Goal: Complete application form

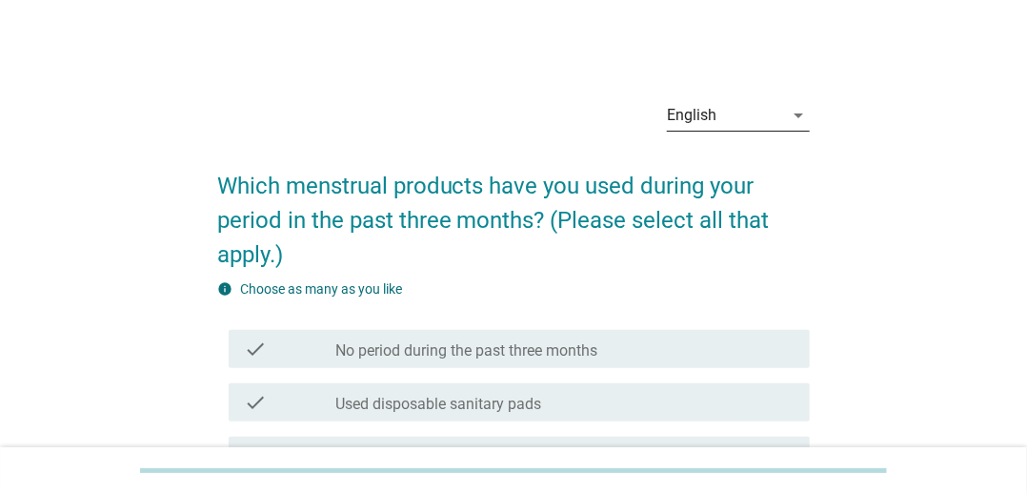
click at [760, 100] on div "English" at bounding box center [725, 115] width 116 height 30
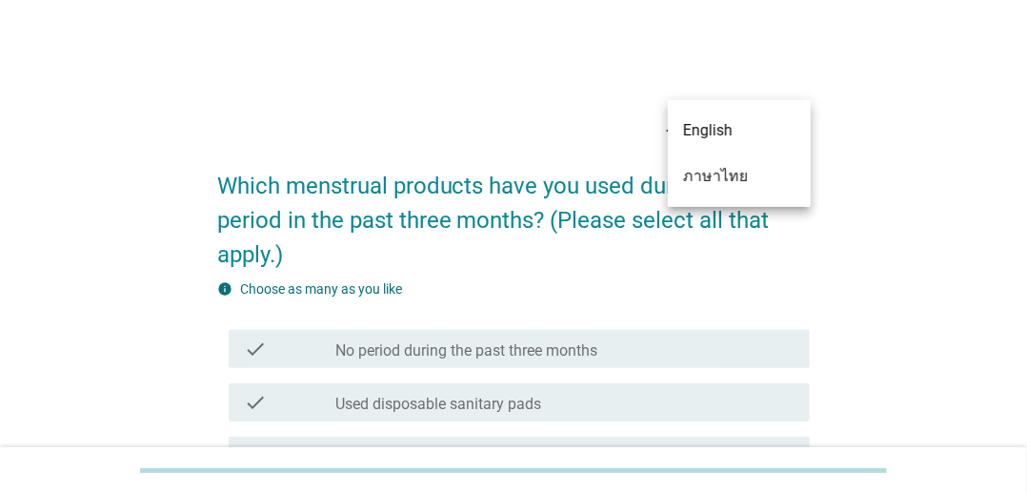
drag, startPoint x: 732, startPoint y: 177, endPoint x: 652, endPoint y: 215, distance: 88.7
click at [732, 177] on div "ภาษาไทย" at bounding box center [739, 176] width 112 height 23
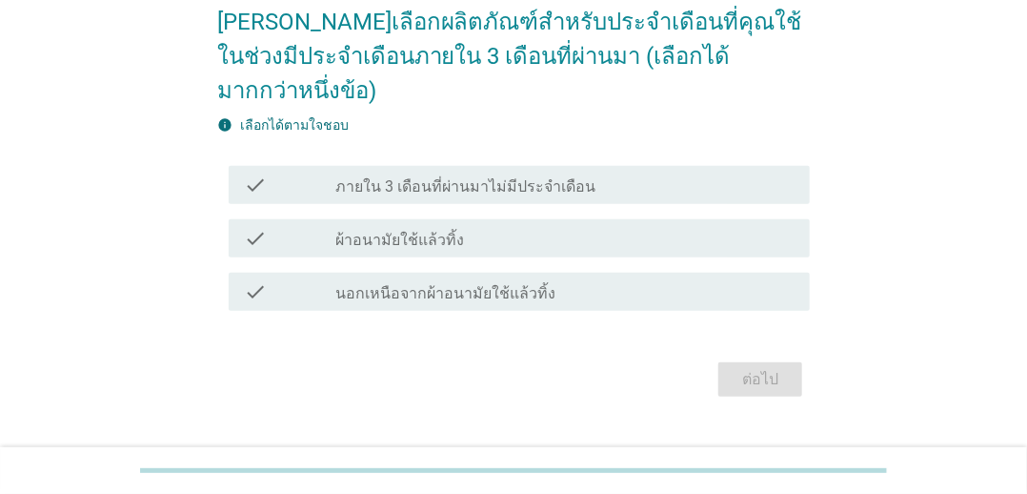
scroll to position [169, 0]
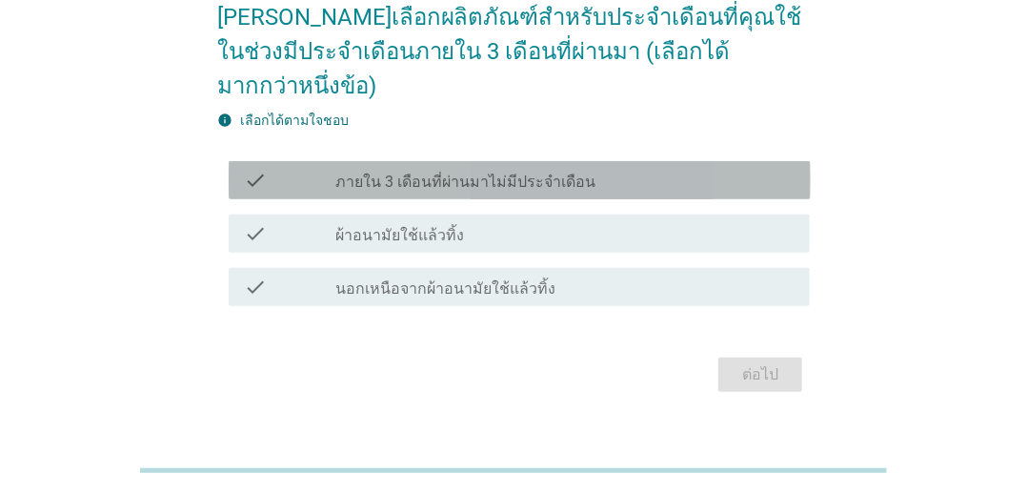
click at [453, 172] on label "ภายใน 3 เดือนที่ผ่านมาไม่มีประจำเดือน" at bounding box center [465, 181] width 260 height 19
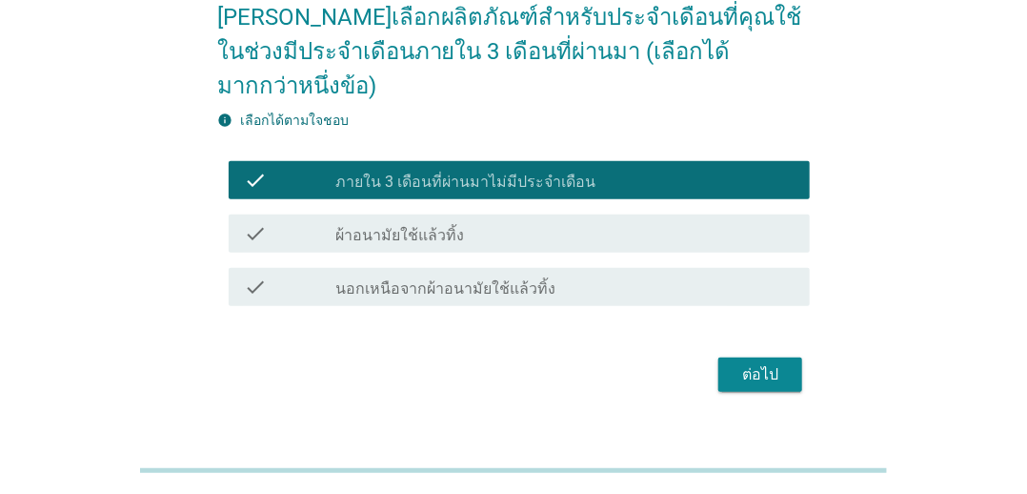
click at [468, 222] on div "check_box_outline_blank ผ้าอนามัยใช้แล้วทิ้ง" at bounding box center [564, 233] width 459 height 23
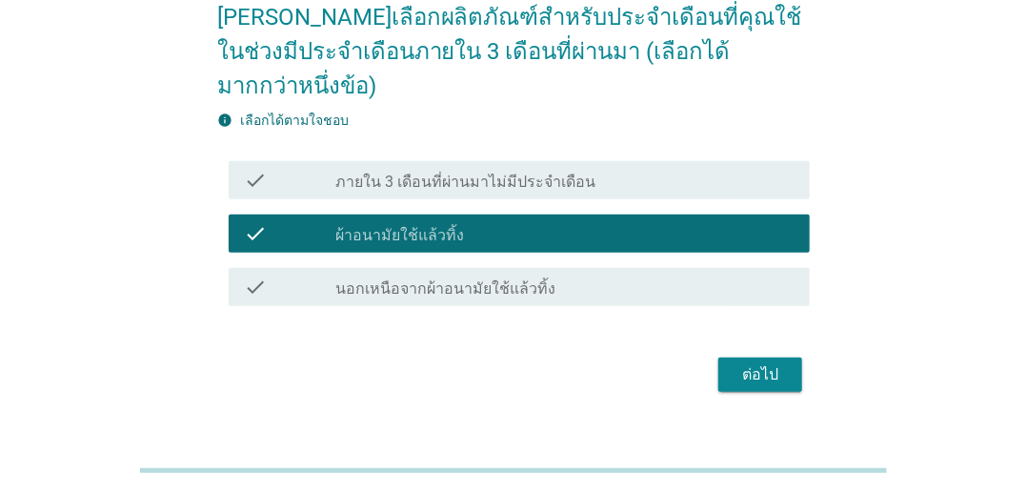
click at [455, 279] on label "นอกเหนือจากผ้าอนามัยใช้แล้วทิ้ง" at bounding box center [445, 288] width 220 height 19
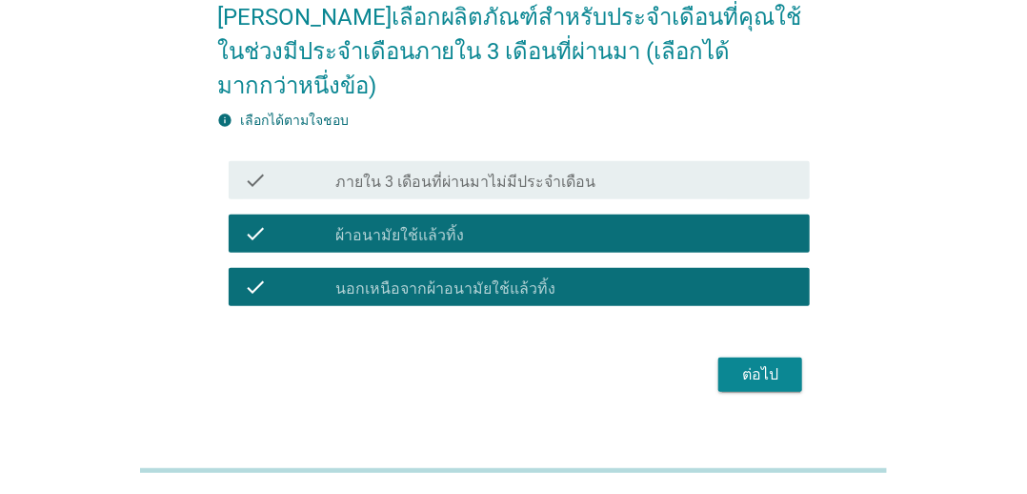
click at [458, 222] on div "check_box_outline_blank ผ้าอนามัยใช้แล้วทิ้ง" at bounding box center [564, 233] width 459 height 23
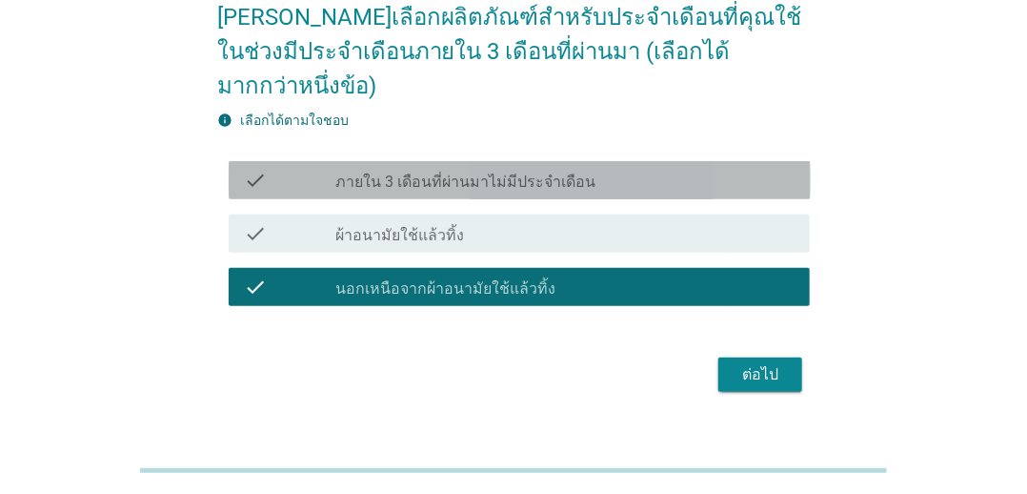
click at [468, 172] on label "ภายใน 3 เดือนที่ผ่านมาไม่มีประจำเดือน" at bounding box center [465, 181] width 260 height 19
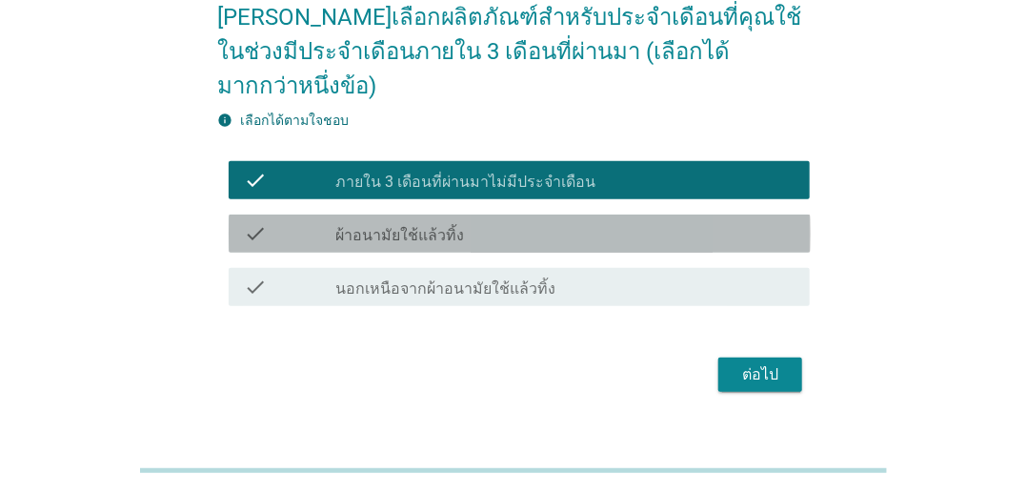
drag, startPoint x: 469, startPoint y: 193, endPoint x: 475, endPoint y: 183, distance: 12.4
click at [469, 222] on div "check_box_outline_blank ผ้าอนามัยใช้แล้วทิ้ง" at bounding box center [564, 233] width 459 height 23
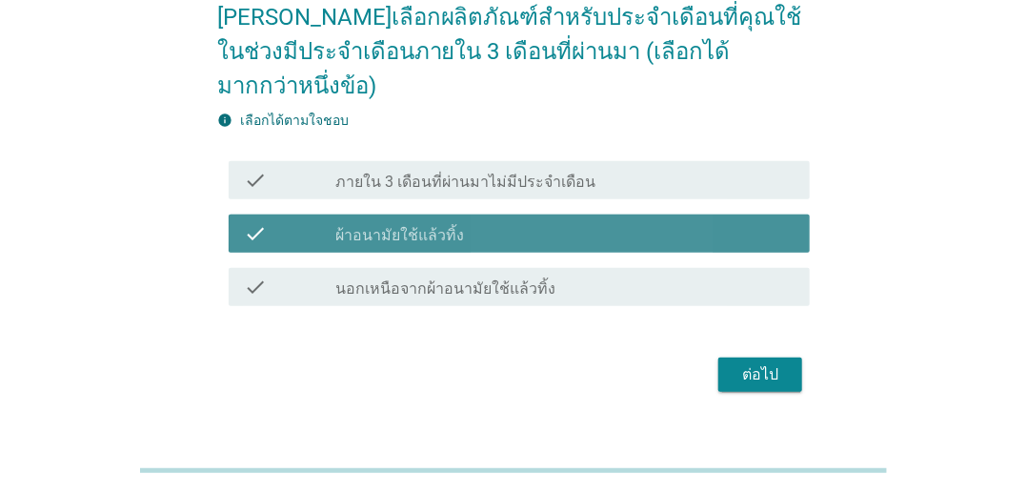
click at [484, 222] on div "check_box_outline_blank ผ้าอนามัยใช้แล้วทิ้ง" at bounding box center [564, 233] width 459 height 23
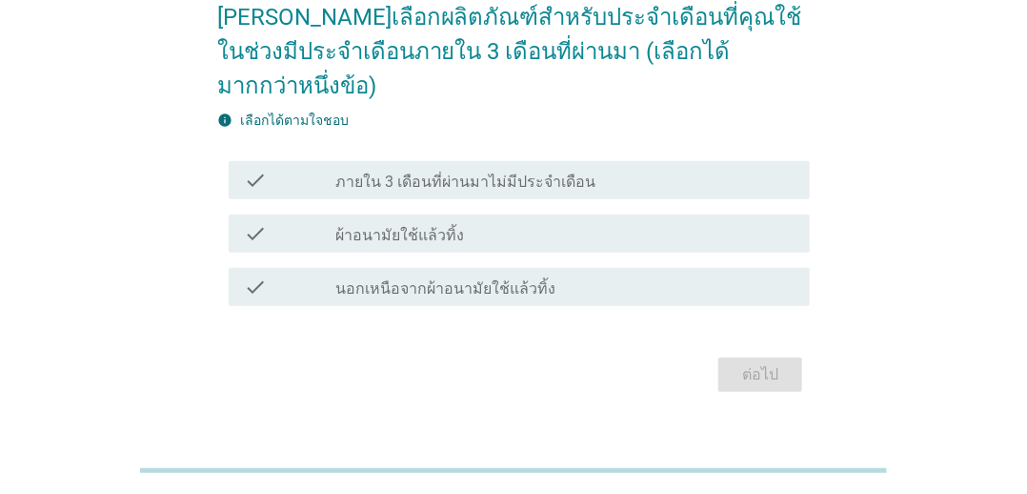
click at [489, 222] on div "check_box_outline_blank ผ้าอนามัยใช้แล้วทิ้ง" at bounding box center [564, 233] width 459 height 23
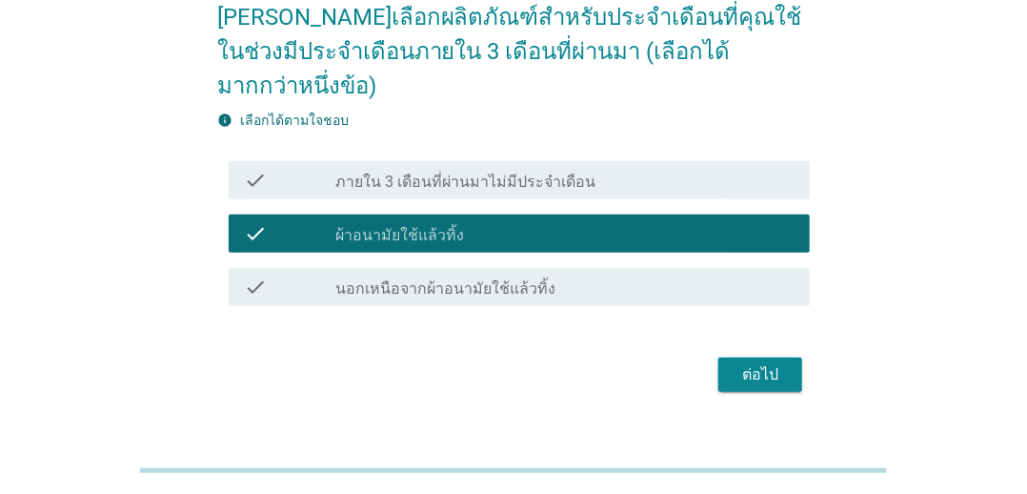
click at [728, 357] on button "ต่อไป" at bounding box center [760, 374] width 84 height 34
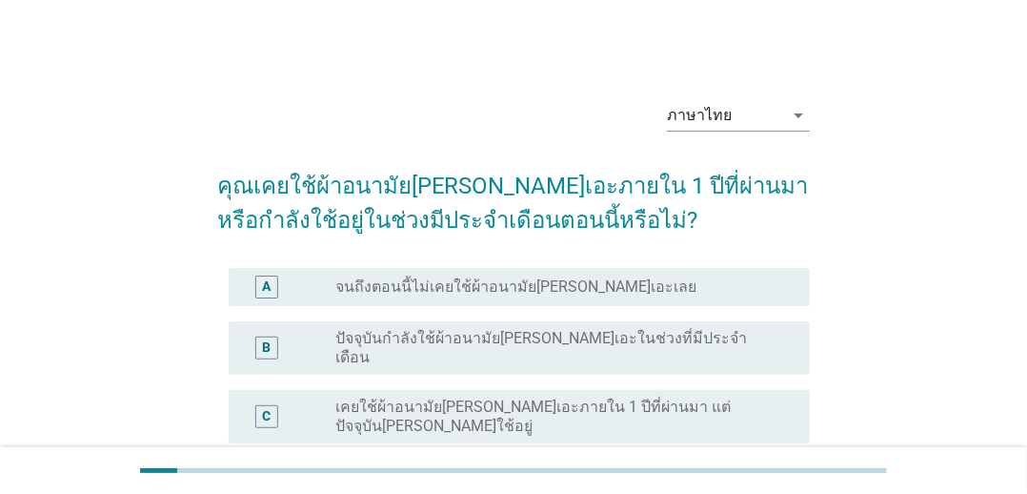
scroll to position [95, 0]
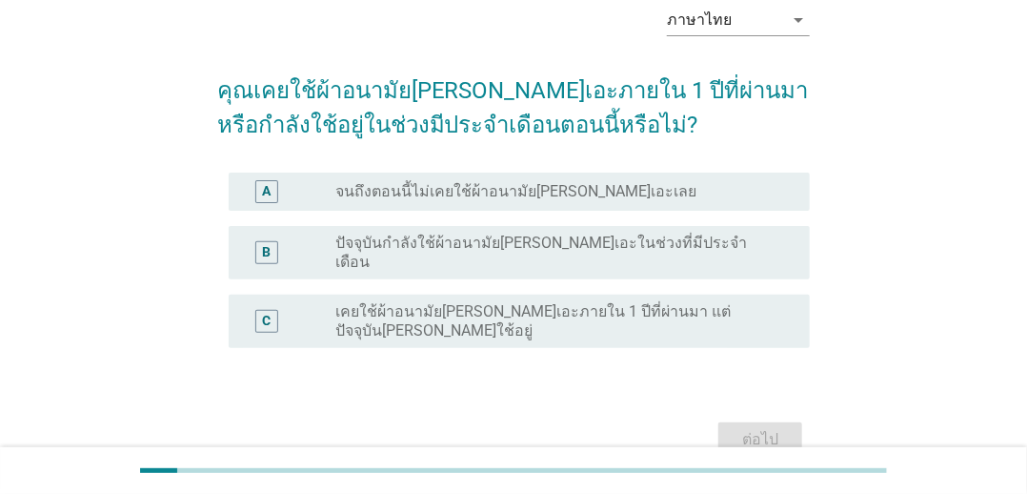
drag, startPoint x: 480, startPoint y: 185, endPoint x: 493, endPoint y: 337, distance: 153.0
click at [491, 364] on form "คุณเคยใช้ผ้าอนามัย[PERSON_NAME]เอะภายใน 1 ปีที่ผ่านมา หรือกำลังใช้อยู่ในช่วงมีป…" at bounding box center [514, 258] width 594 height 408
click at [537, 245] on label "ปัจจุบันกำลังใช้ผ้าอนามัย[PERSON_NAME]เอะในช่วงที่มีประจำเดือน" at bounding box center [557, 252] width 444 height 38
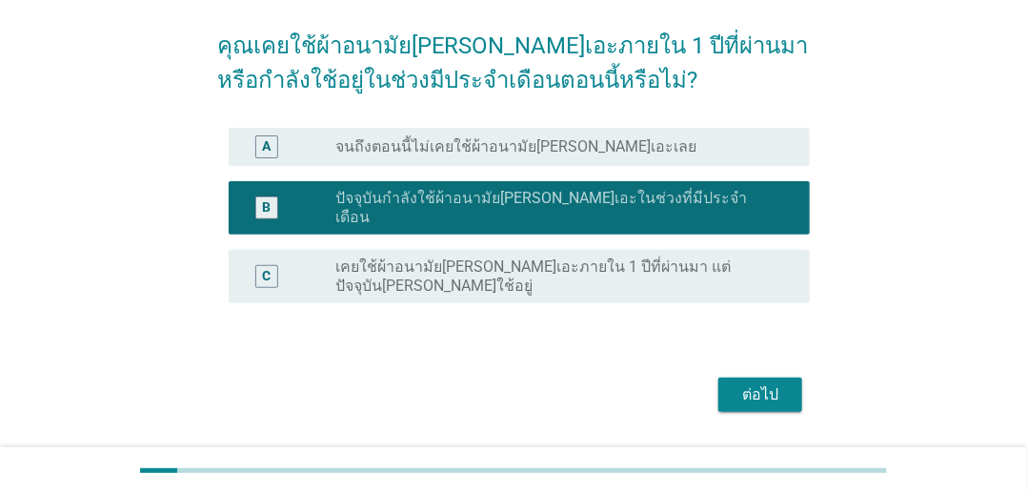
scroll to position [164, 0]
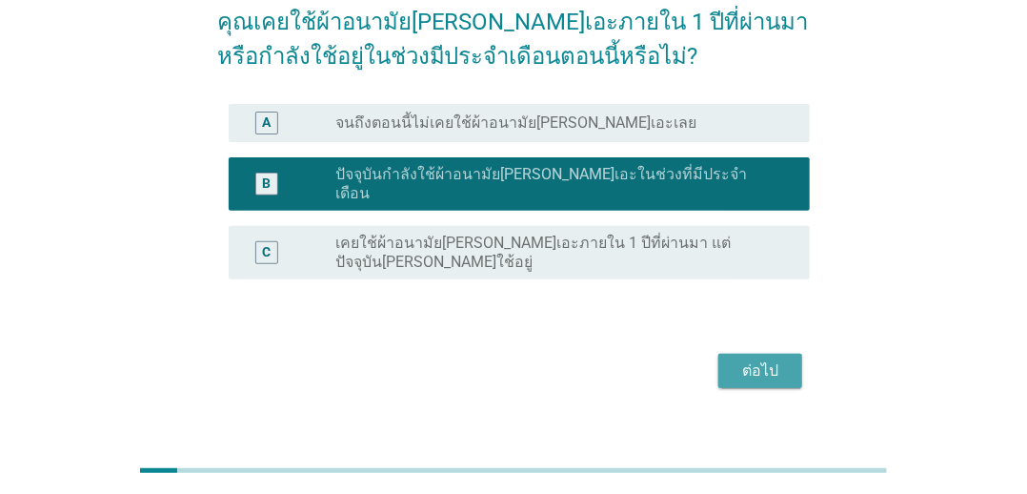
click at [749, 359] on div "ต่อไป" at bounding box center [760, 370] width 53 height 23
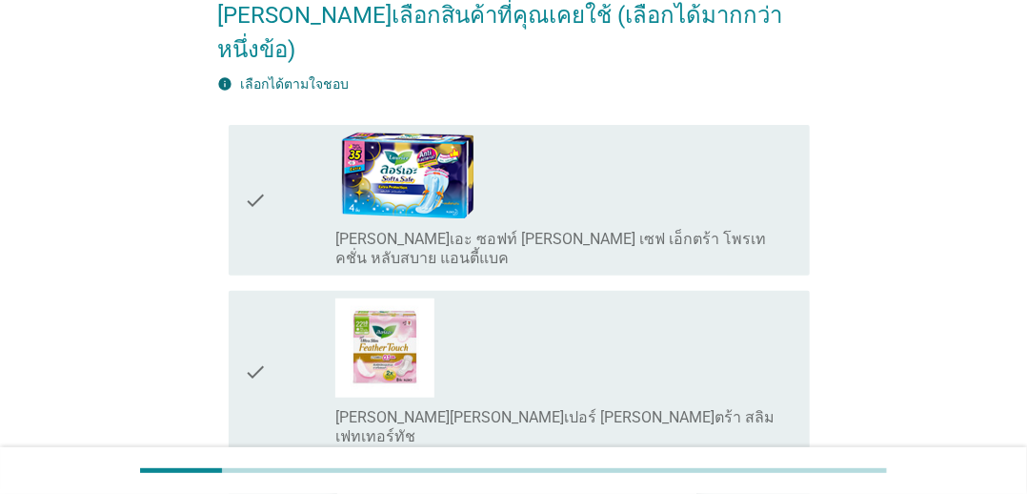
scroll to position [0, 0]
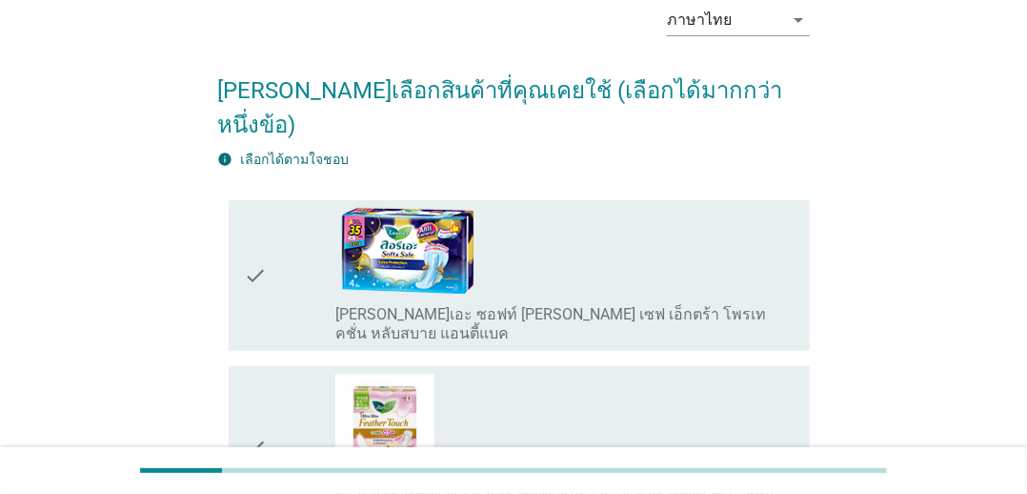
drag, startPoint x: 537, startPoint y: 244, endPoint x: 538, endPoint y: 288, distance: 43.8
click at [538, 244] on div "check_box_outline_blank [PERSON_NAME]เอะ ซอฟท์ [PERSON_NAME] เซฟ เอ็กตร้า โพรเท…" at bounding box center [564, 275] width 459 height 135
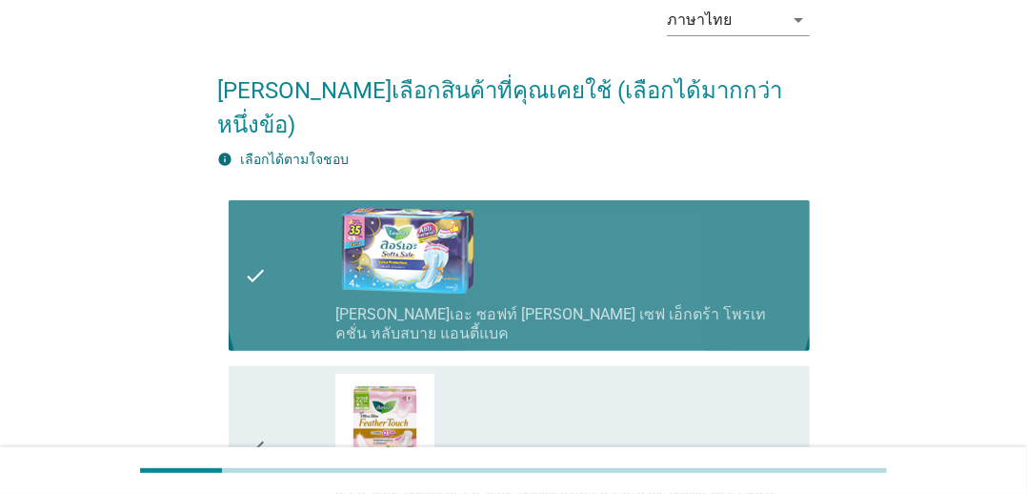
drag, startPoint x: 529, startPoint y: 361, endPoint x: 537, endPoint y: 354, distance: 10.9
click at [532, 374] on div "check_box_outline_blank [PERSON_NAME][PERSON_NAME]เปอร์ [PERSON_NAME]ตร้า สลิม …" at bounding box center [564, 448] width 459 height 148
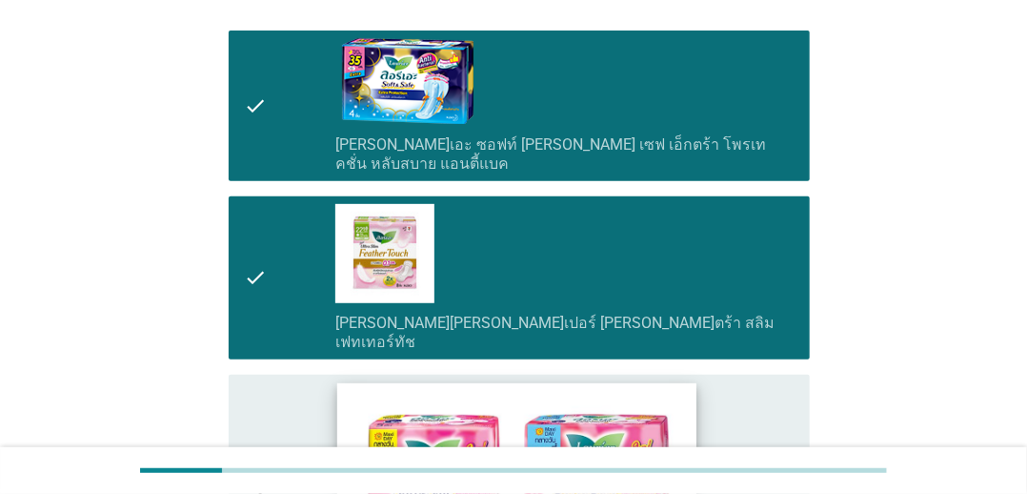
scroll to position [476, 0]
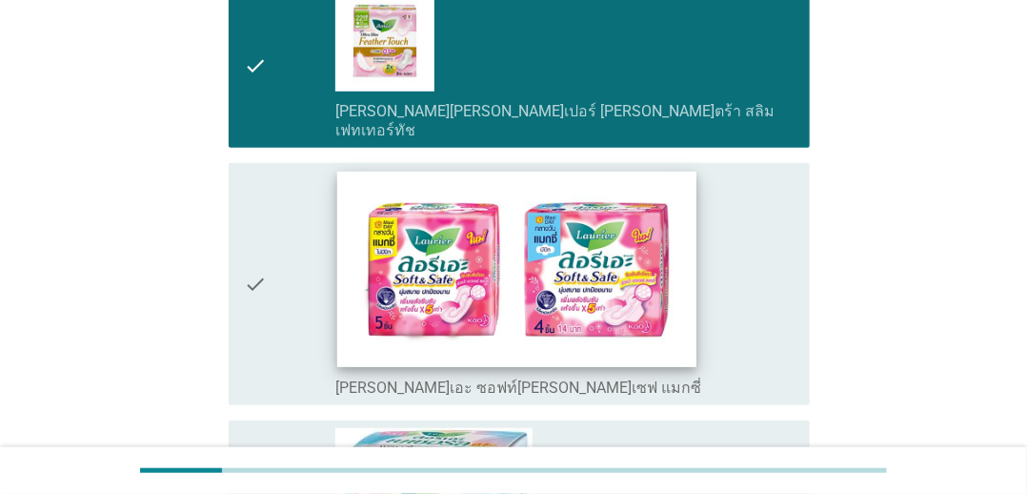
click at [568, 248] on img at bounding box center [516, 269] width 359 height 195
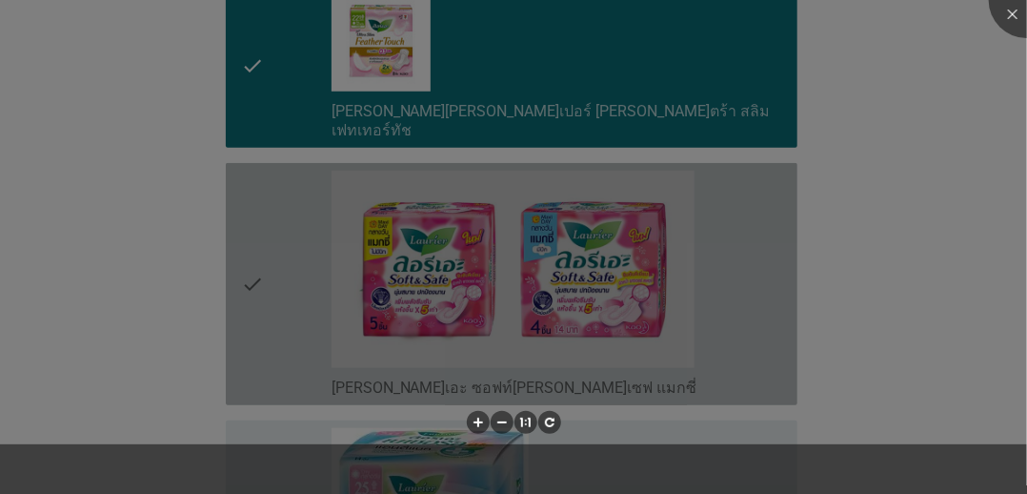
click at [571, 387] on div at bounding box center [513, 247] width 1027 height 494
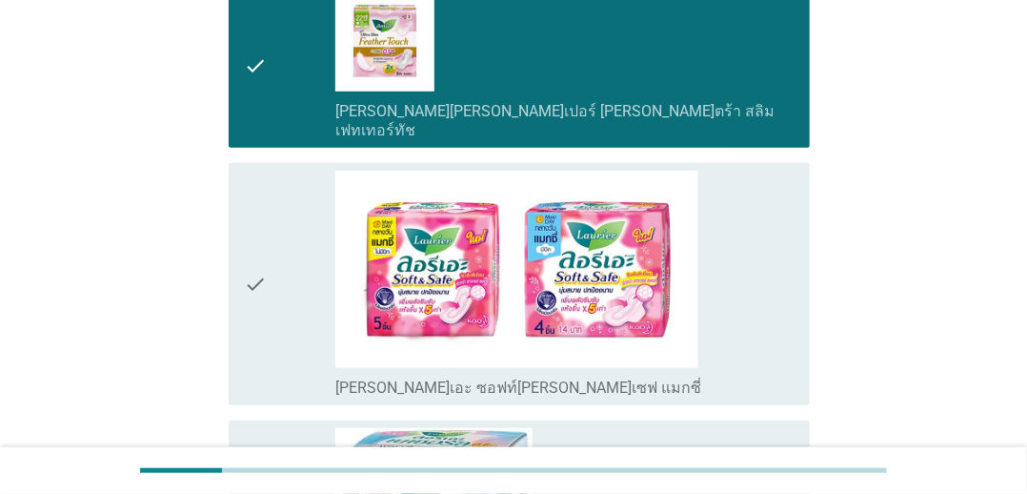
scroll to position [858, 0]
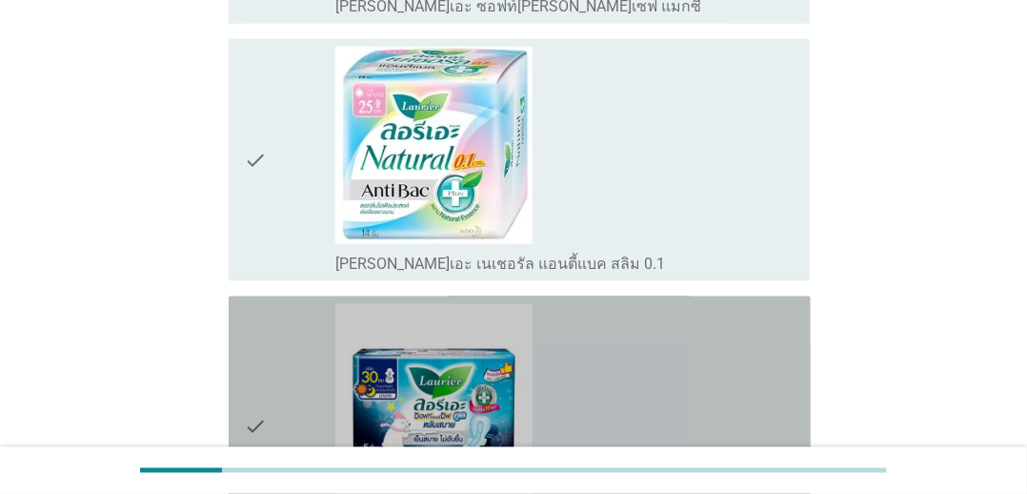
drag, startPoint x: 614, startPoint y: 337, endPoint x: 634, endPoint y: 253, distance: 87.1
click at [613, 338] on div "check_box_outline_blank [PERSON_NAME]เอะ ซอฟท์[PERSON_NAME]เซฟ [PERSON_NAME]ล […" at bounding box center [564, 427] width 459 height 246
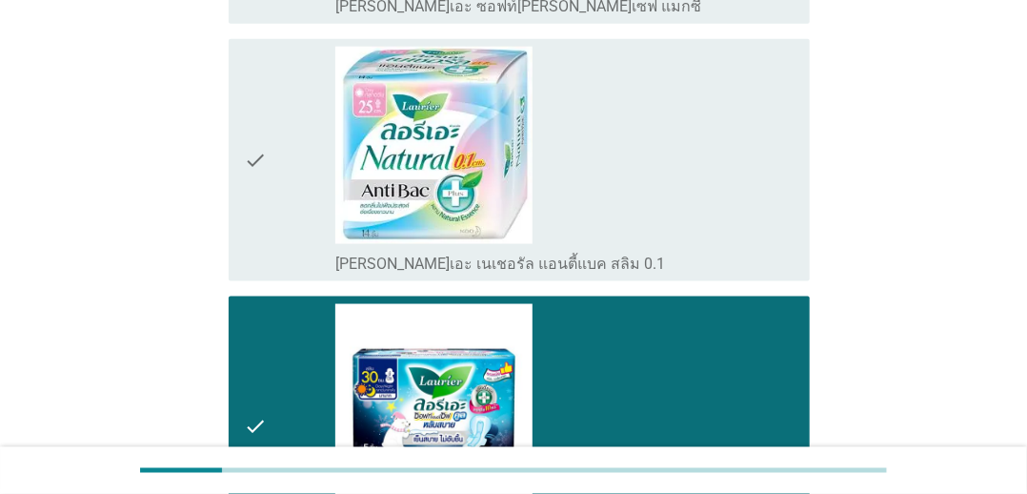
click at [761, 136] on div "check_box_outline_blank [PERSON_NAME]เอะ เนเชอรัล แอนตี้แบค สลิม 0.1" at bounding box center [564, 160] width 459 height 227
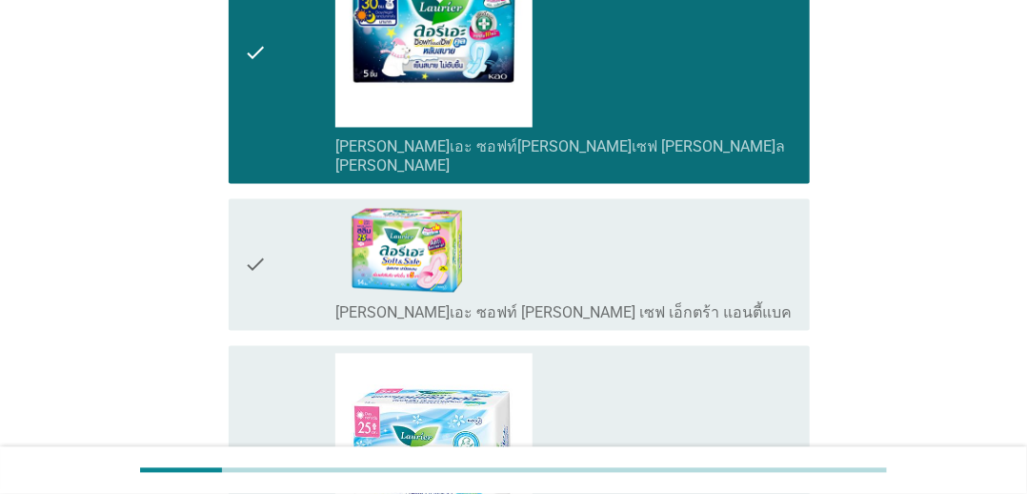
scroll to position [1525, 0]
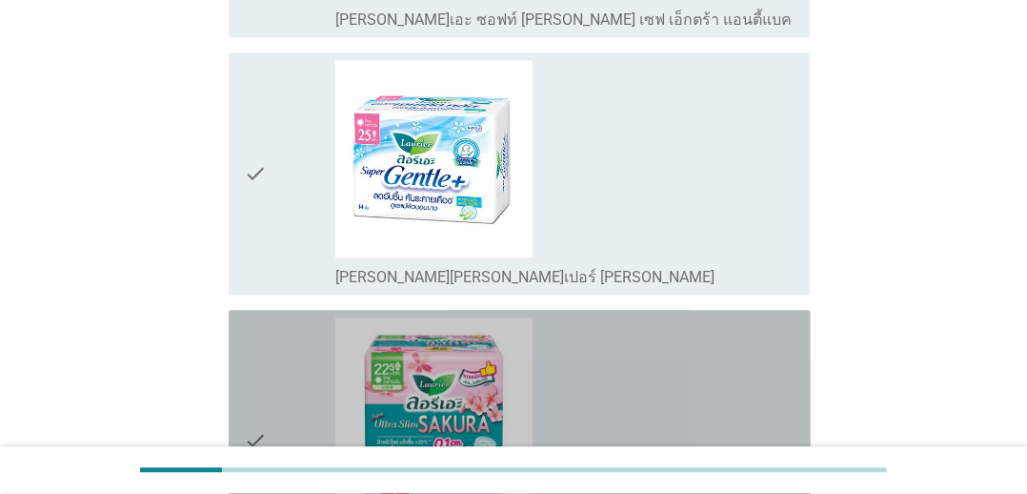
click at [725, 317] on div "check_box_outline_blank [PERSON_NAME][PERSON_NAME]เปอร์ [PERSON_NAME]ตร้า สลิม …" at bounding box center [564, 440] width 459 height 246
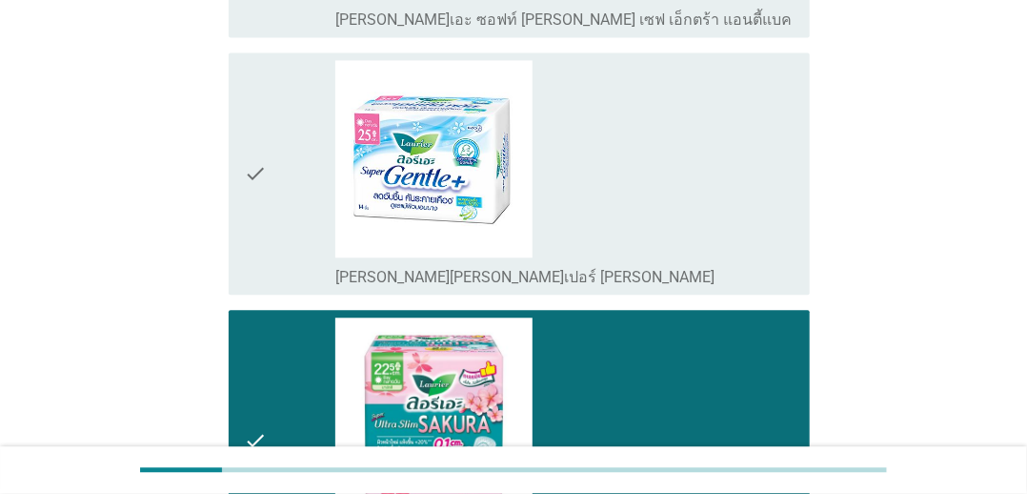
click at [725, 122] on div "check_box_outline_blank [PERSON_NAME][PERSON_NAME]เปอร์ [PERSON_NAME]" at bounding box center [564, 173] width 459 height 227
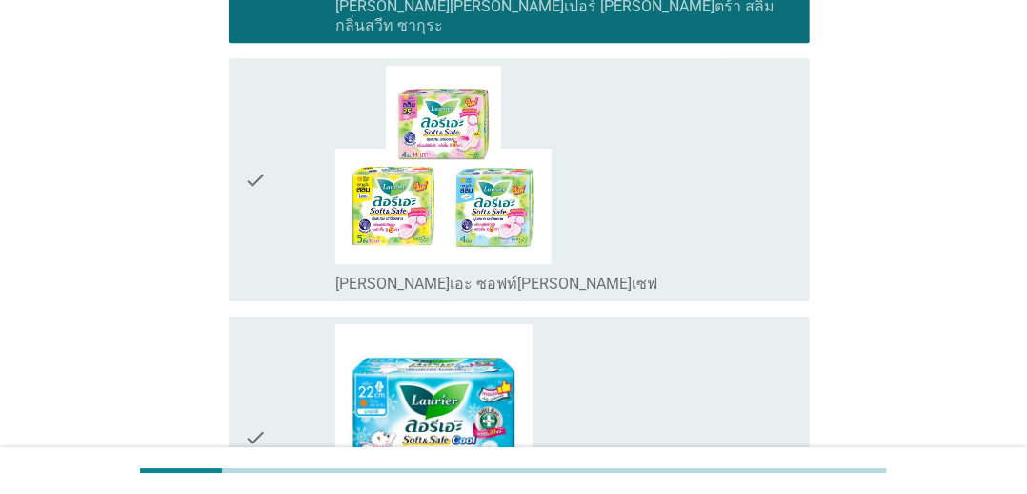
scroll to position [2287, 0]
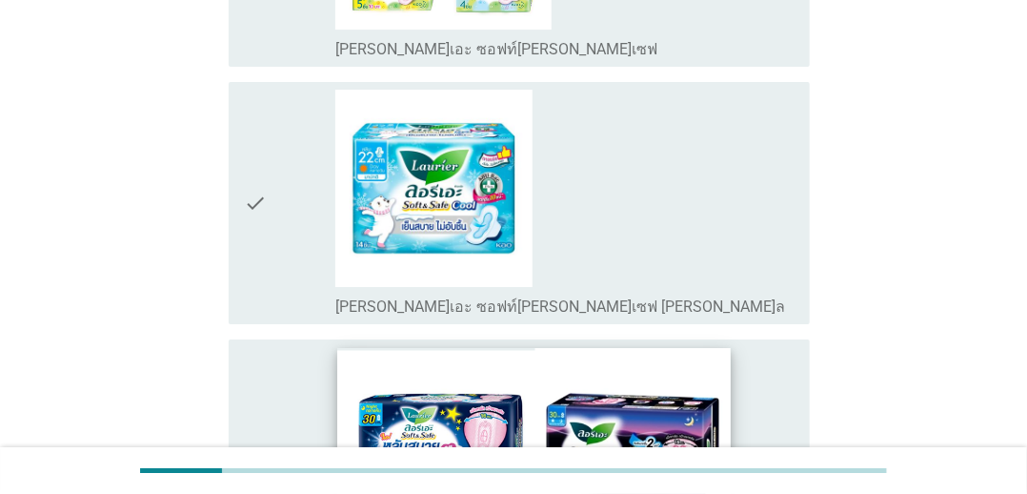
click at [728, 348] on img at bounding box center [534, 445] width 394 height 195
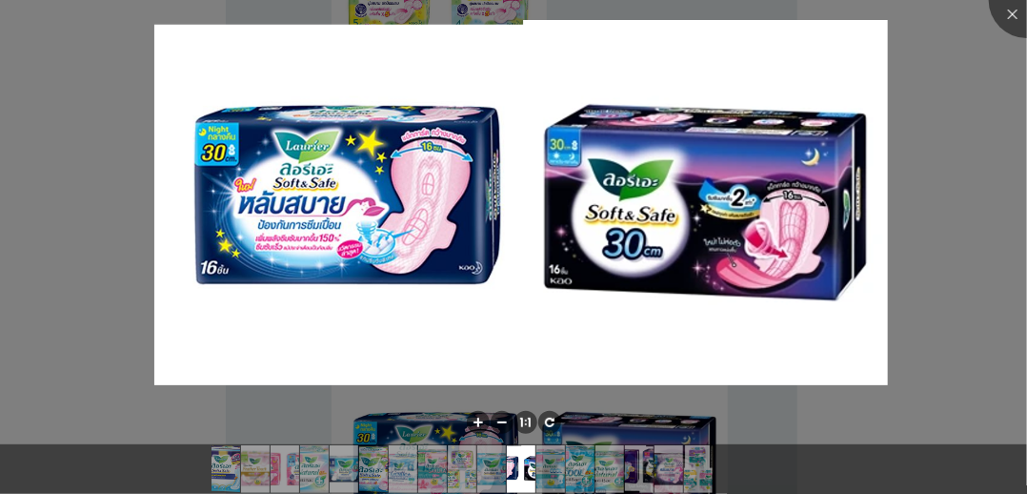
click at [980, 93] on div at bounding box center [513, 247] width 1027 height 494
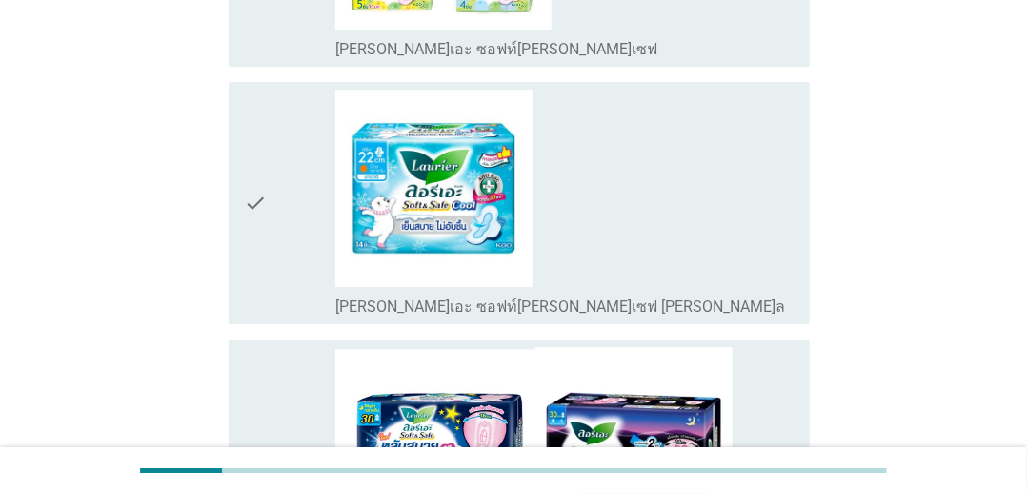
click at [783, 347] on div "check_box_outline_blank [PERSON_NAME]เอะ ซอฟท์ [PERSON_NAME] เซฟ หลับสบาย" at bounding box center [564, 460] width 459 height 227
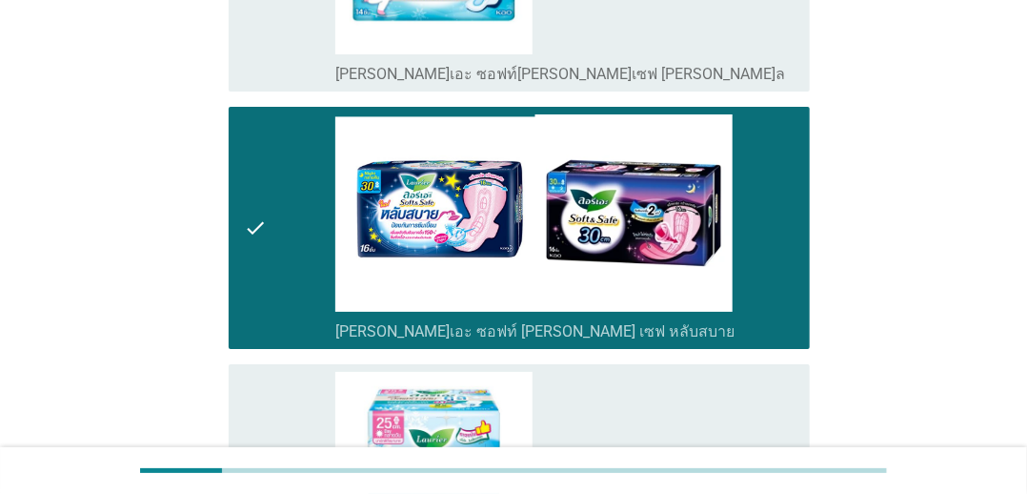
scroll to position [2763, 0]
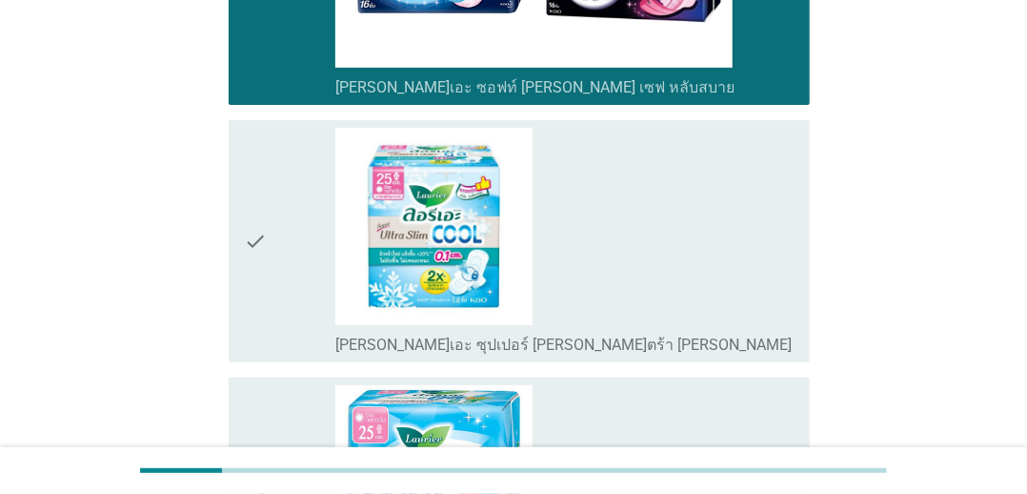
click at [776, 377] on div "check check_box_outline_blank [PERSON_NAME]เอะ เนเชอรัล คูล แอนตี้แบค" at bounding box center [520, 498] width 582 height 242
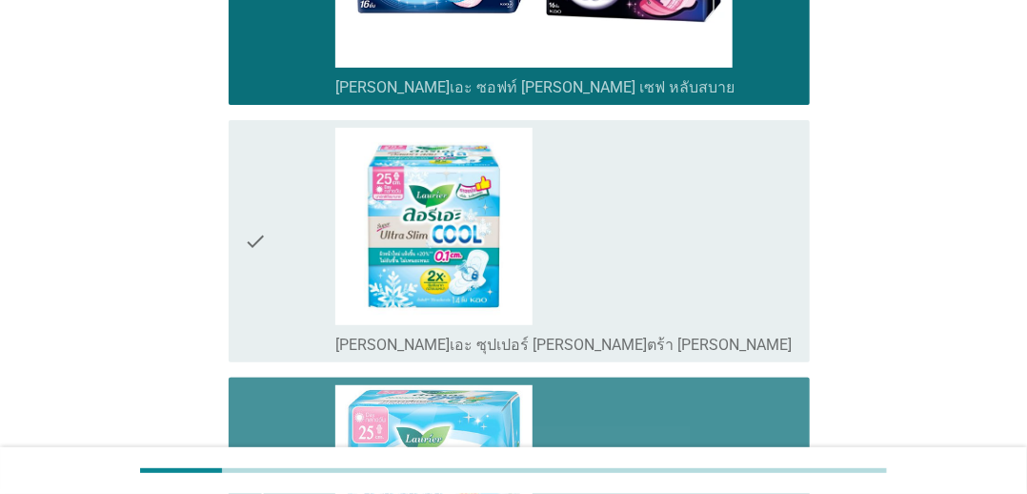
click at [778, 143] on div "check_box_outline_blank [PERSON_NAME]เอะ ซุปเปอร์ [PERSON_NAME]ตร้า [PERSON_NAM…" at bounding box center [564, 241] width 459 height 227
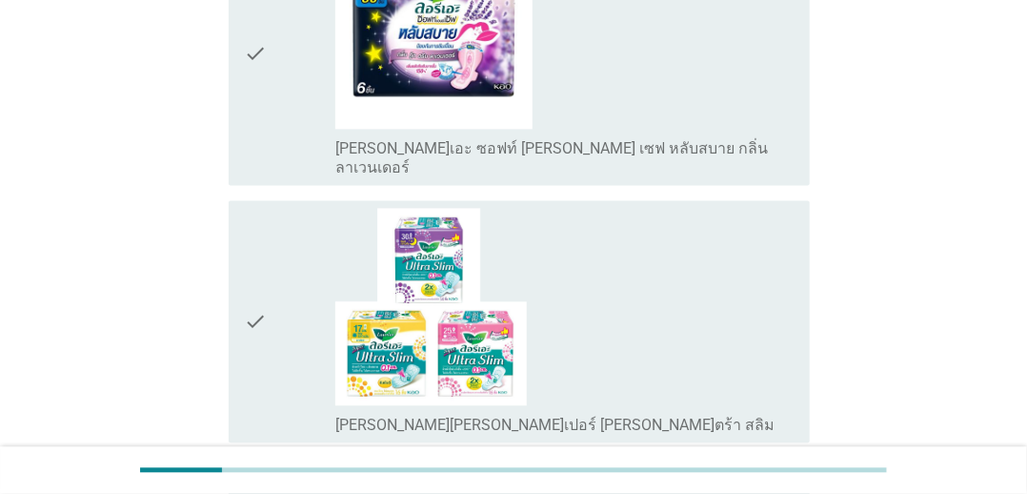
scroll to position [3979, 0]
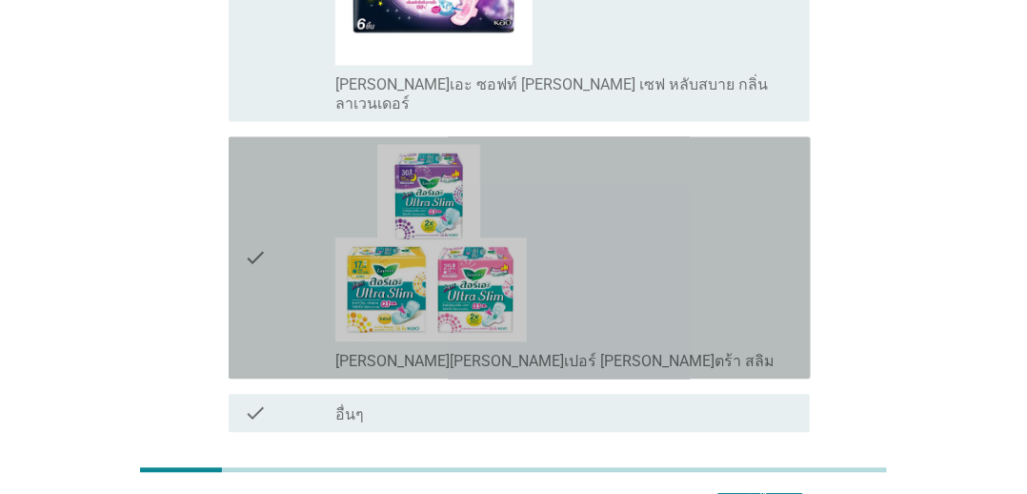
click at [753, 144] on div "check_box_outline_blank [PERSON_NAME][PERSON_NAME]เปอร์ [PERSON_NAME]ตร้า สลิม" at bounding box center [564, 257] width 459 height 227
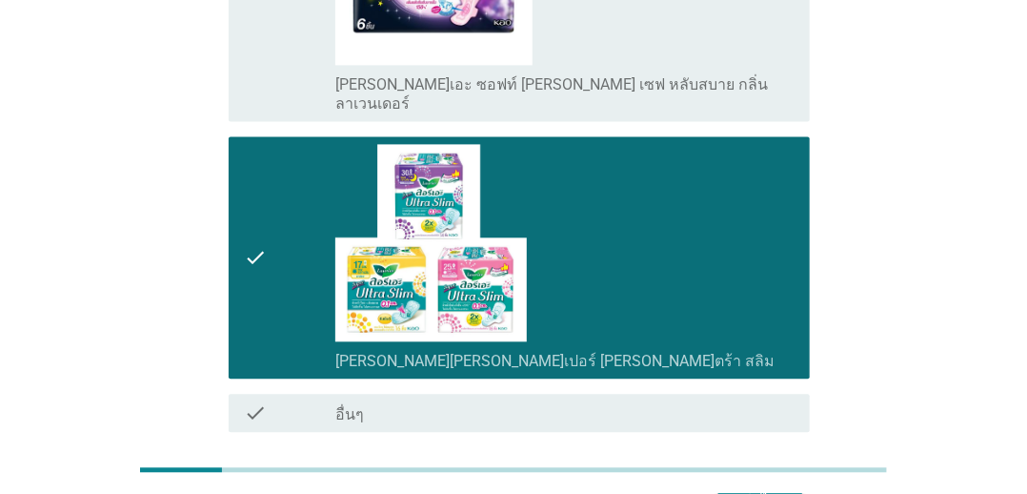
click at [732, 483] on button "ต่อไป" at bounding box center [760, 500] width 84 height 34
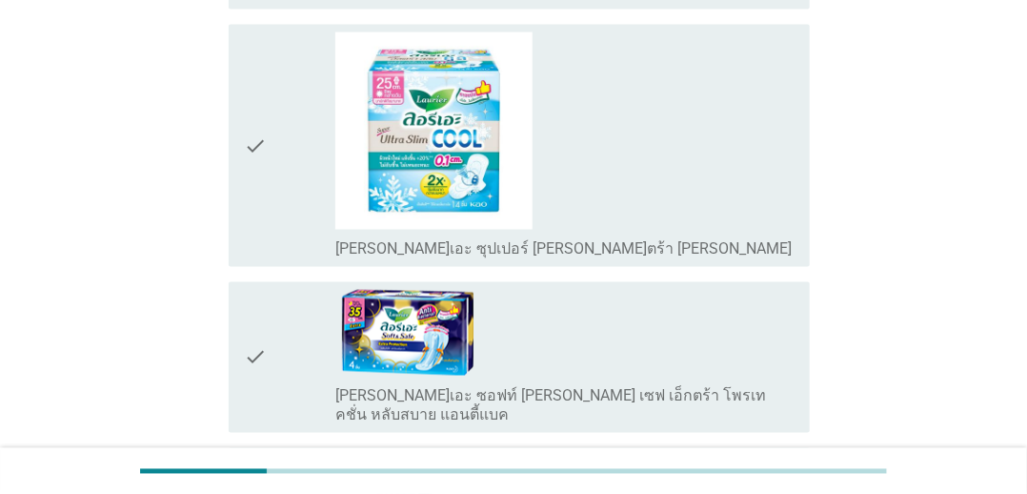
scroll to position [1143, 0]
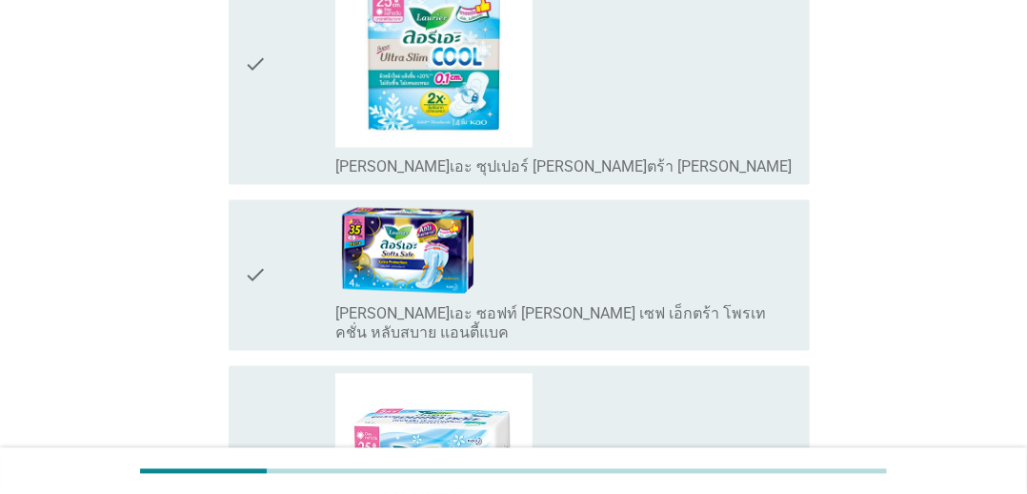
click at [702, 216] on div "check_box_outline_blank [PERSON_NAME]เอะ ซอฟท์ [PERSON_NAME] เซฟ เอ็กตร้า โพรเท…" at bounding box center [564, 275] width 459 height 135
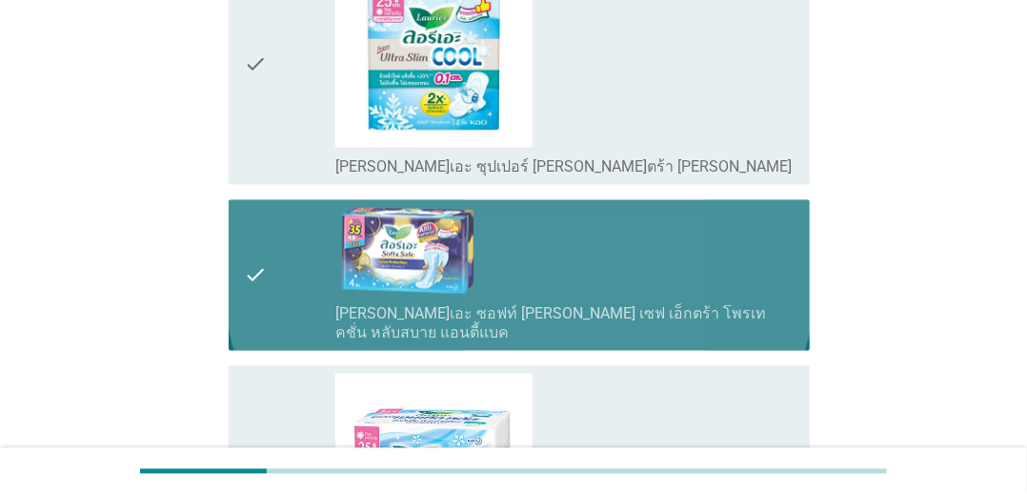
click at [716, 95] on div "check_box_outline_blank [PERSON_NAME]เอะ ซุปเปอร์ [PERSON_NAME]ตร้า [PERSON_NAM…" at bounding box center [564, 63] width 459 height 227
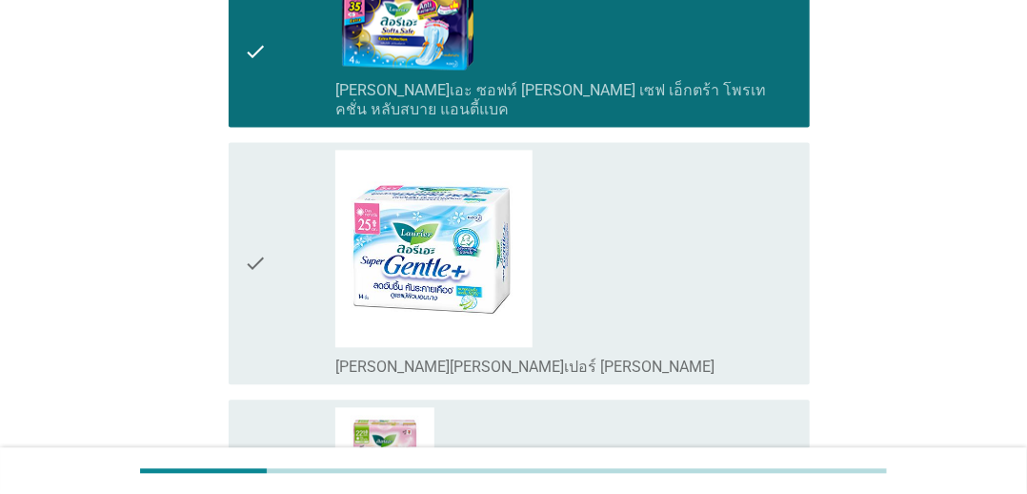
scroll to position [1525, 0]
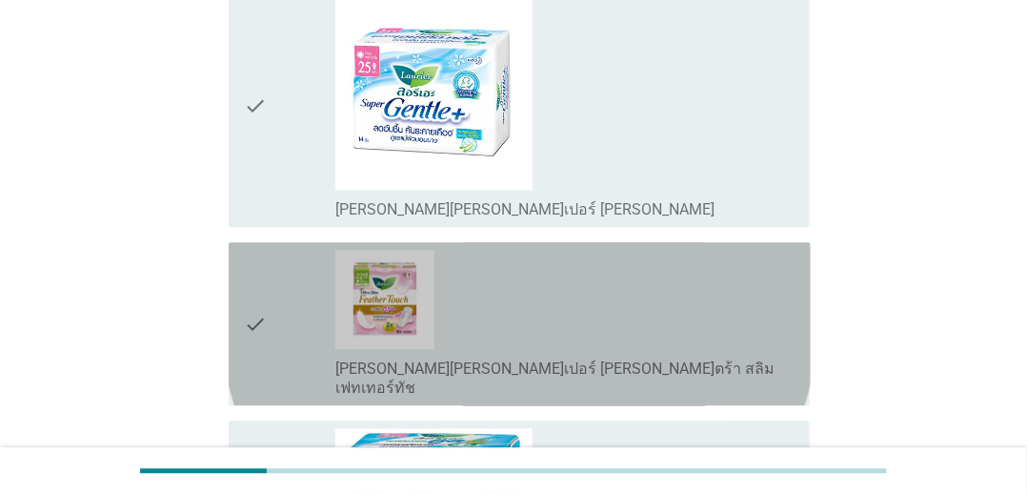
click at [684, 251] on div "check_box_outline_blank [PERSON_NAME][PERSON_NAME]เปอร์ [PERSON_NAME]ตร้า สลิม …" at bounding box center [564, 324] width 459 height 148
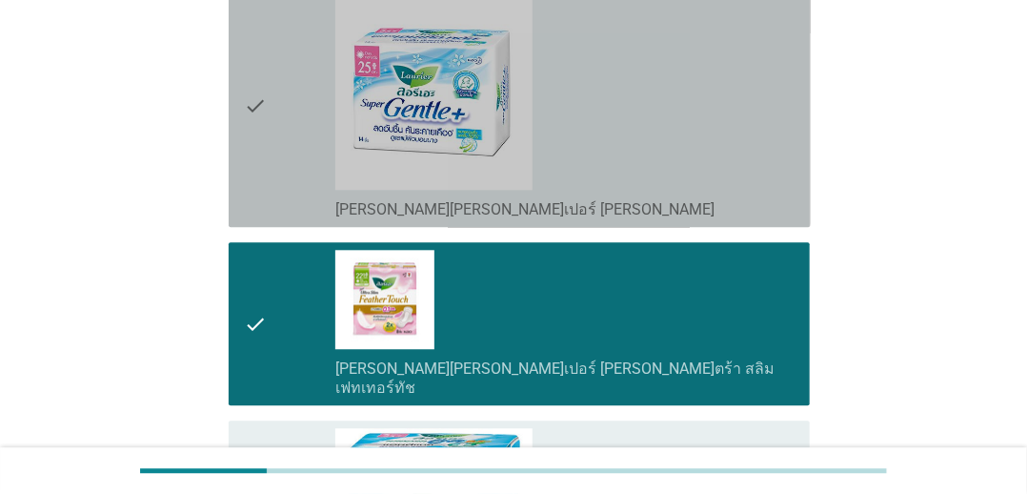
click at [720, 77] on div "check_box_outline_blank [PERSON_NAME][PERSON_NAME]เปอร์ [PERSON_NAME]" at bounding box center [564, 105] width 459 height 227
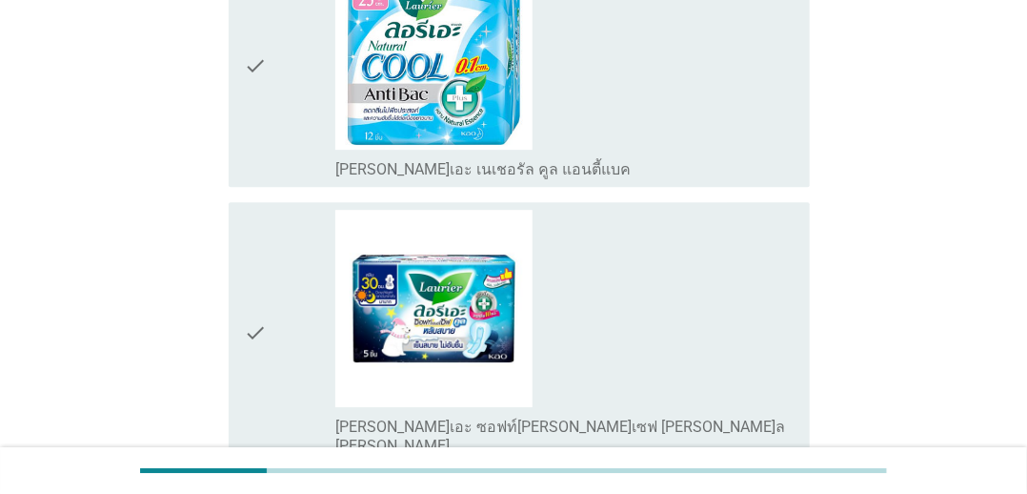
click at [686, 225] on div "check_box_outline_blank [PERSON_NAME]เอะ ซอฟท์[PERSON_NAME]เซฟ [PERSON_NAME]ล […" at bounding box center [564, 333] width 459 height 246
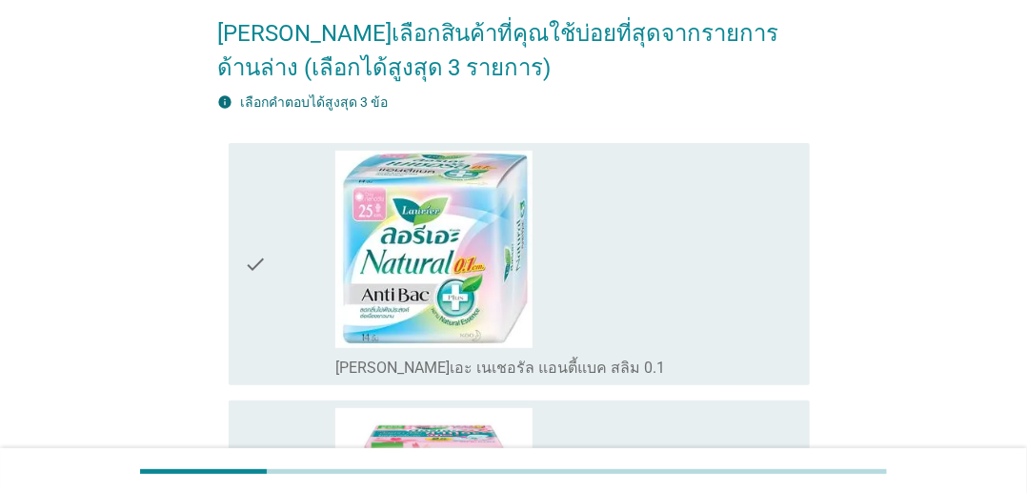
scroll to position [0, 0]
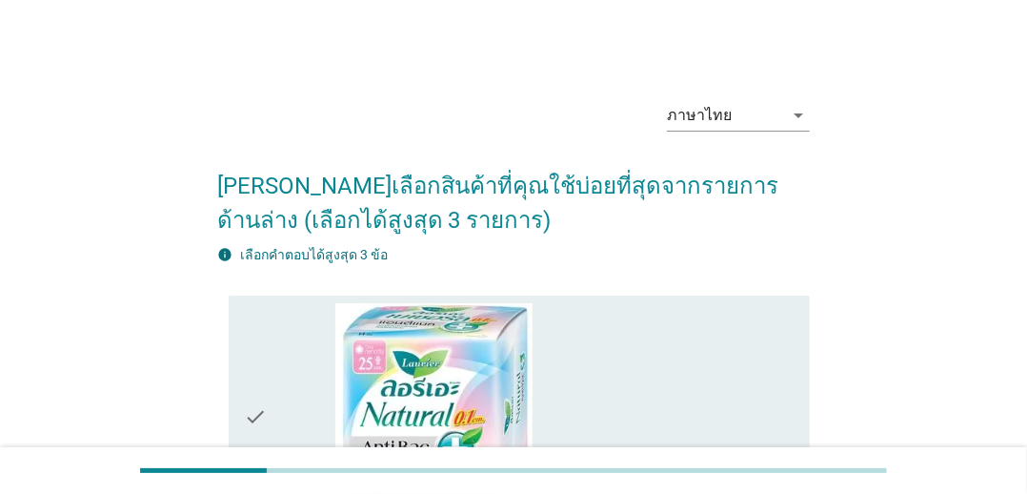
click at [671, 383] on div "check_box_outline_blank [PERSON_NAME]เอะ เนเชอรัล แอนตี้แบค สลิม 0.1" at bounding box center [564, 416] width 459 height 227
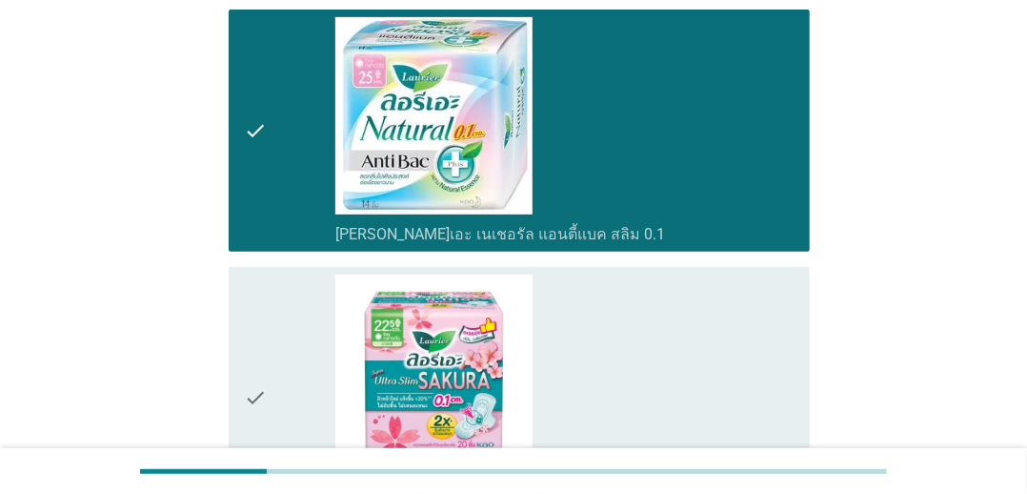
click at [671, 306] on div "check_box_outline_blank [PERSON_NAME][PERSON_NAME]เปอร์ [PERSON_NAME]ตร้า สลิม …" at bounding box center [564, 397] width 459 height 246
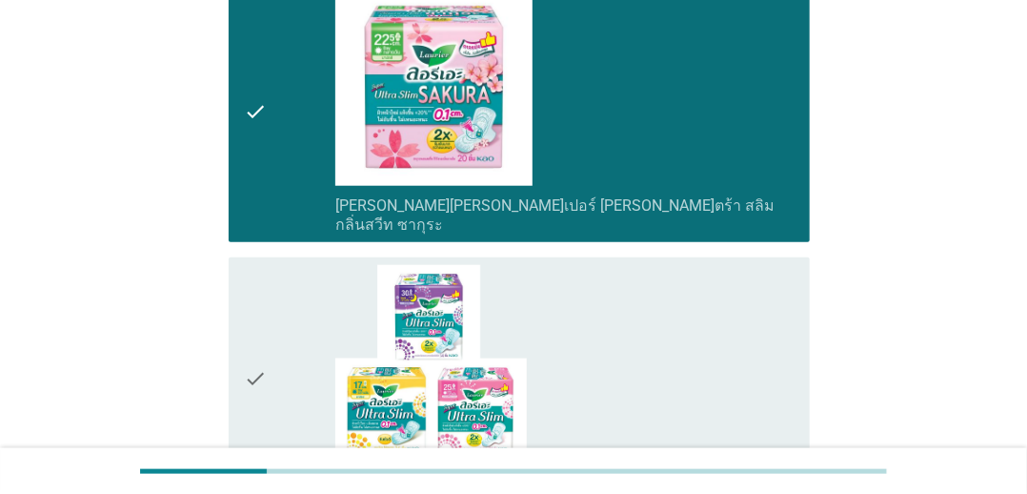
click at [671, 296] on div "check_box_outline_blank [PERSON_NAME][PERSON_NAME]เปอร์ [PERSON_NAME]ตร้า สลิม" at bounding box center [564, 378] width 459 height 227
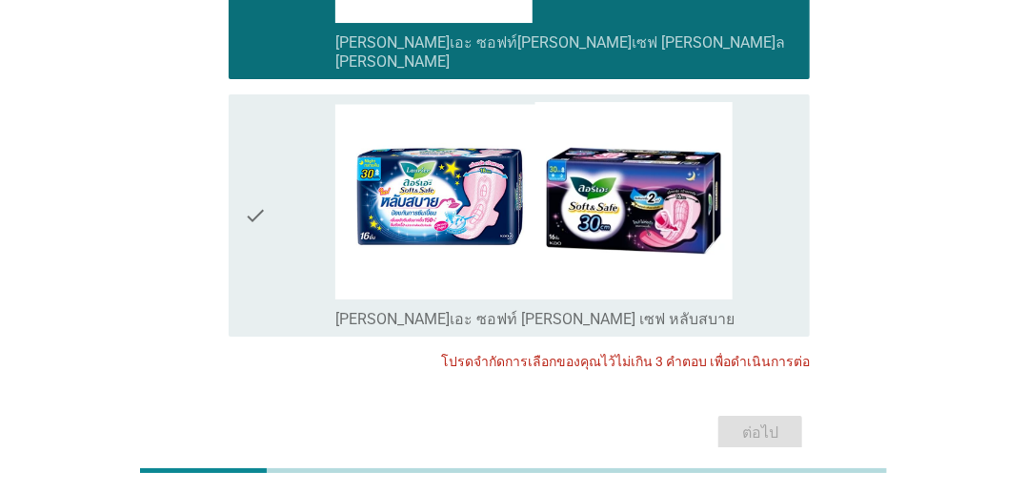
scroll to position [2395, 0]
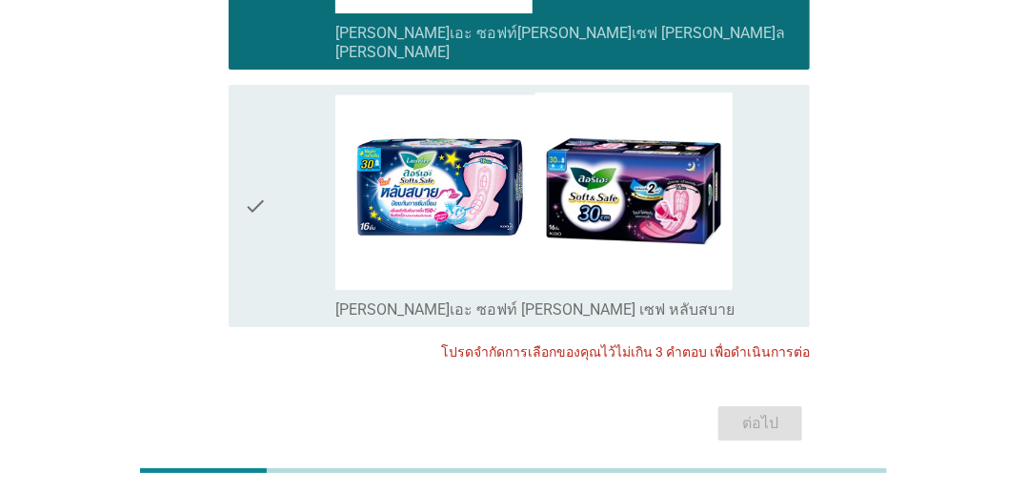
drag, startPoint x: 850, startPoint y: 426, endPoint x: 854, endPoint y: 414, distance: 13.0
click at [751, 166] on div "check_box_outline_blank [PERSON_NAME]เอะ ซอฟท์ [PERSON_NAME] เซฟ หลับสบาย" at bounding box center [564, 205] width 459 height 227
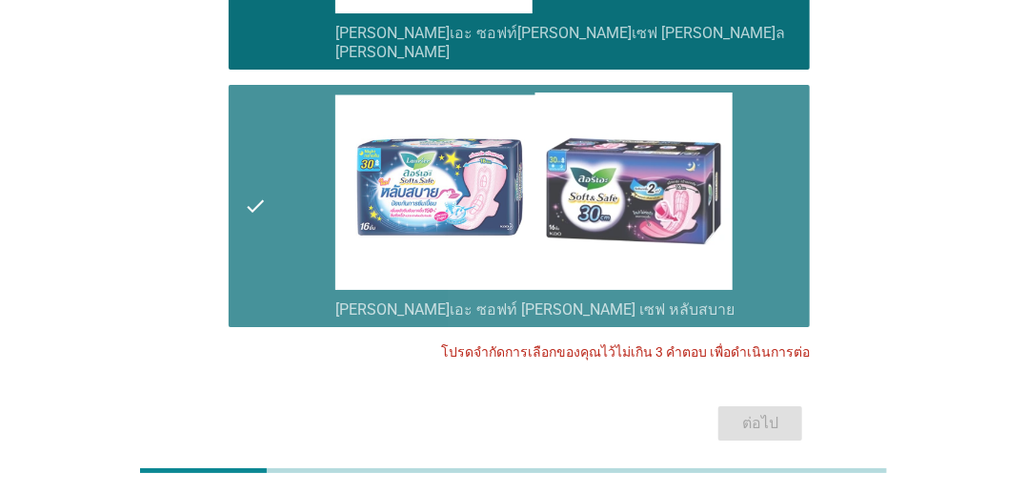
click at [762, 162] on div "check_box_outline_blank [PERSON_NAME]เอะ ซอฟท์ [PERSON_NAME] เซฟ หลับสบาย" at bounding box center [564, 205] width 459 height 227
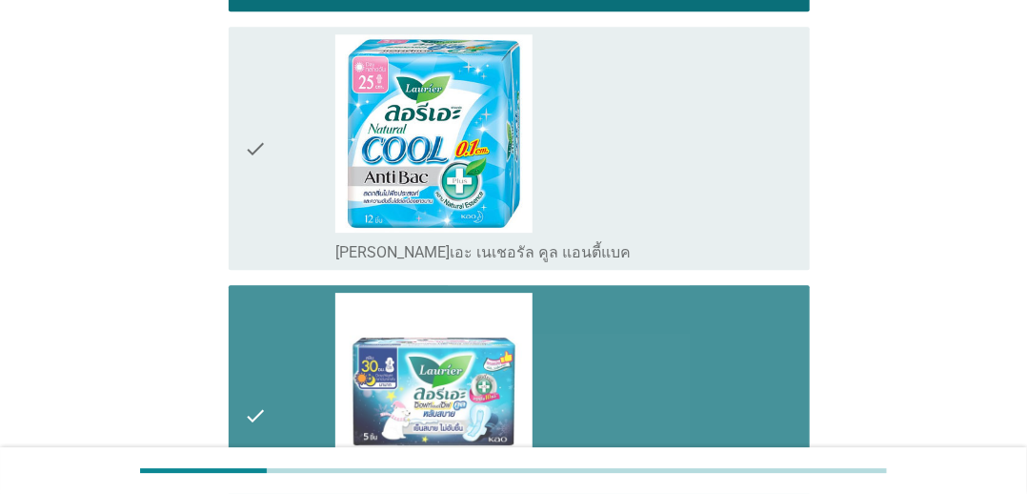
click at [730, 361] on div "check_box_outline_blank [PERSON_NAME]เอะ ซอฟท์[PERSON_NAME]เซฟ [PERSON_NAME]ล […" at bounding box center [564, 416] width 459 height 246
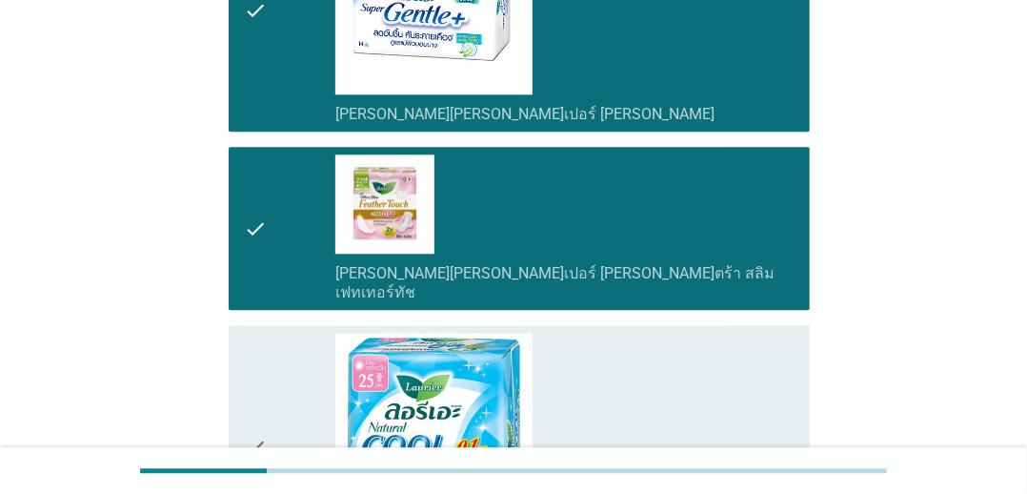
scroll to position [1442, 0]
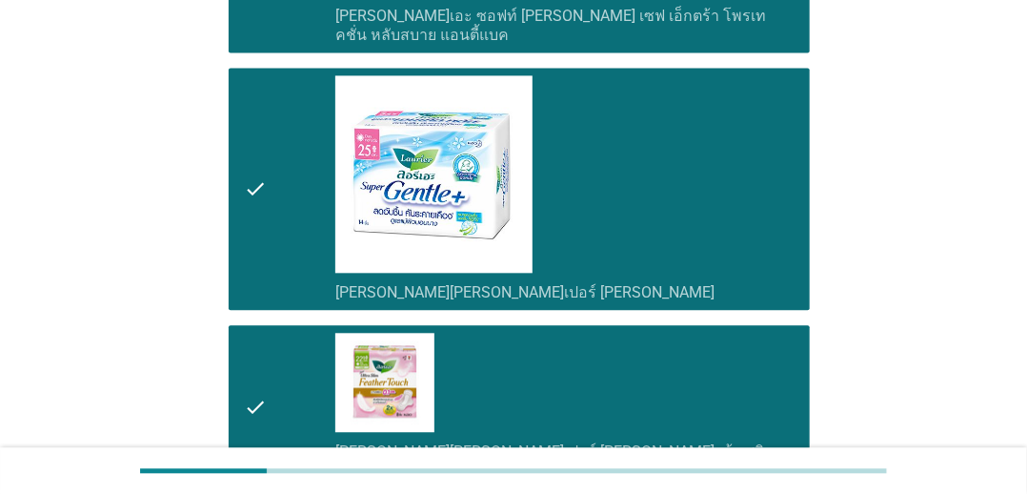
click at [724, 165] on div "check_box_outline_blank [PERSON_NAME][PERSON_NAME]เปอร์ [PERSON_NAME]" at bounding box center [564, 188] width 459 height 227
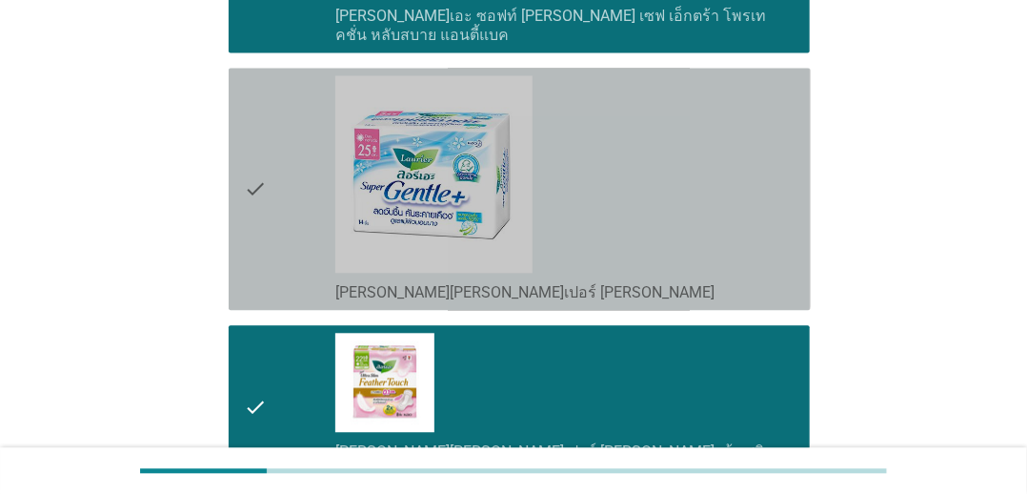
click at [678, 381] on div "check_box_outline_blank [PERSON_NAME][PERSON_NAME]เปอร์ [PERSON_NAME]ตร้า สลิม …" at bounding box center [564, 407] width 459 height 148
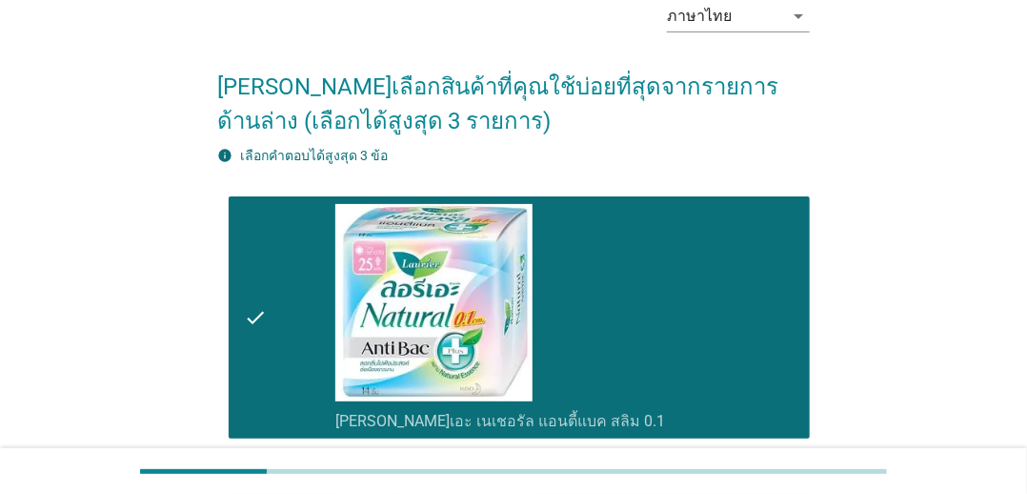
scroll to position [0, 0]
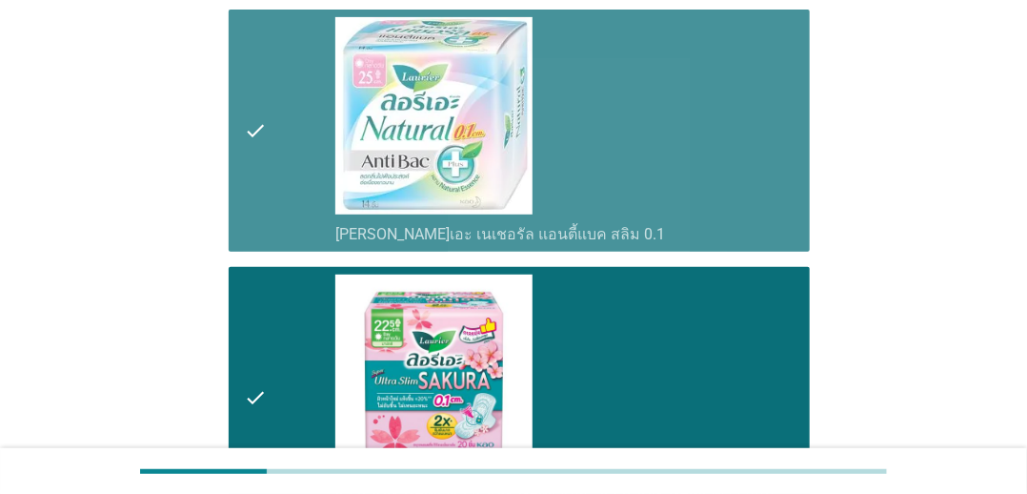
click at [718, 143] on div "check_box_outline_blank [PERSON_NAME]เอะ เนเชอรัล แอนตี้แบค สลิม 0.1" at bounding box center [564, 130] width 459 height 227
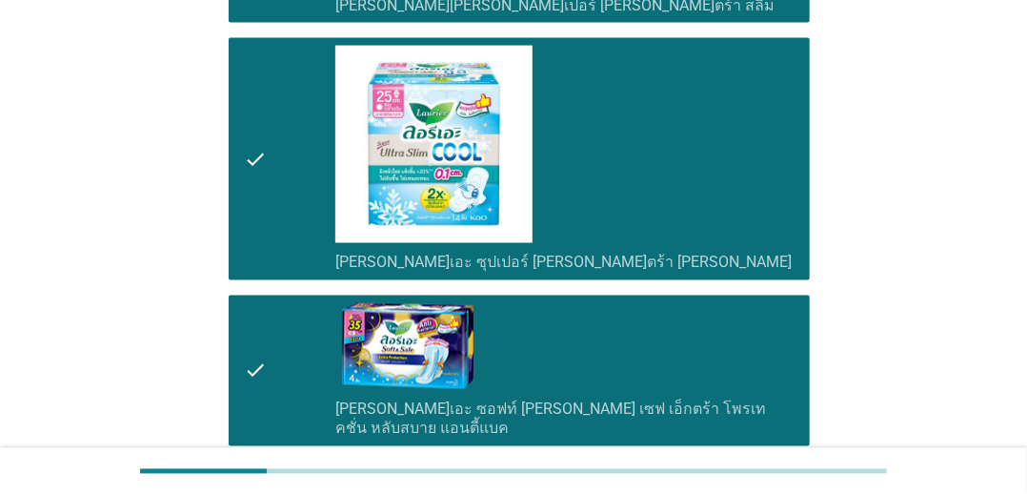
click at [705, 310] on div "check_box_outline_blank [PERSON_NAME]เอะ ซอฟท์ [PERSON_NAME] เซฟ เอ็กตร้า โพรเท…" at bounding box center [564, 370] width 459 height 135
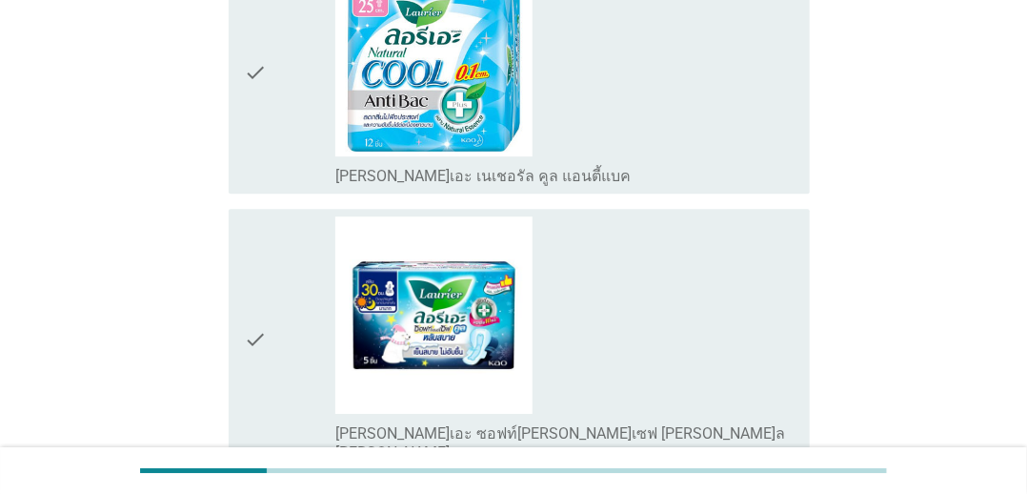
scroll to position [2395, 0]
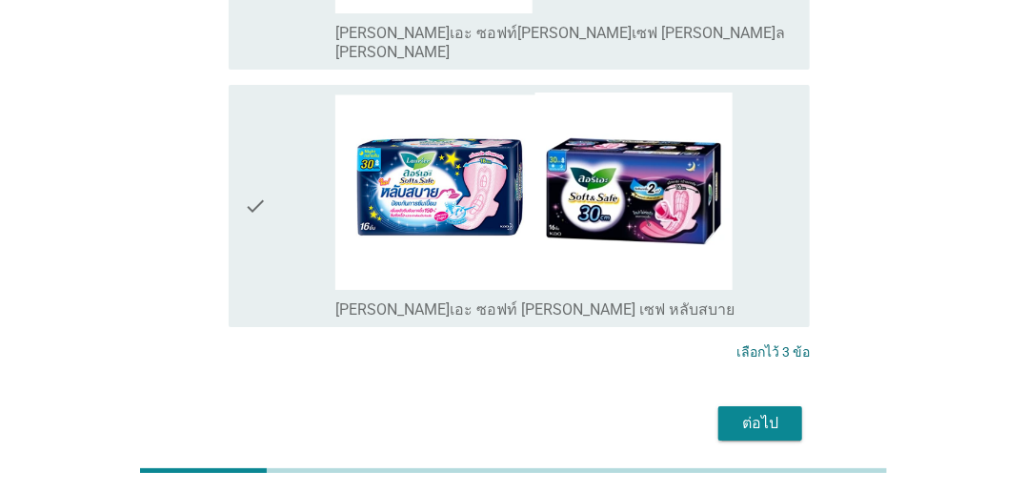
click at [759, 412] on div "ต่อไป" at bounding box center [760, 423] width 53 height 23
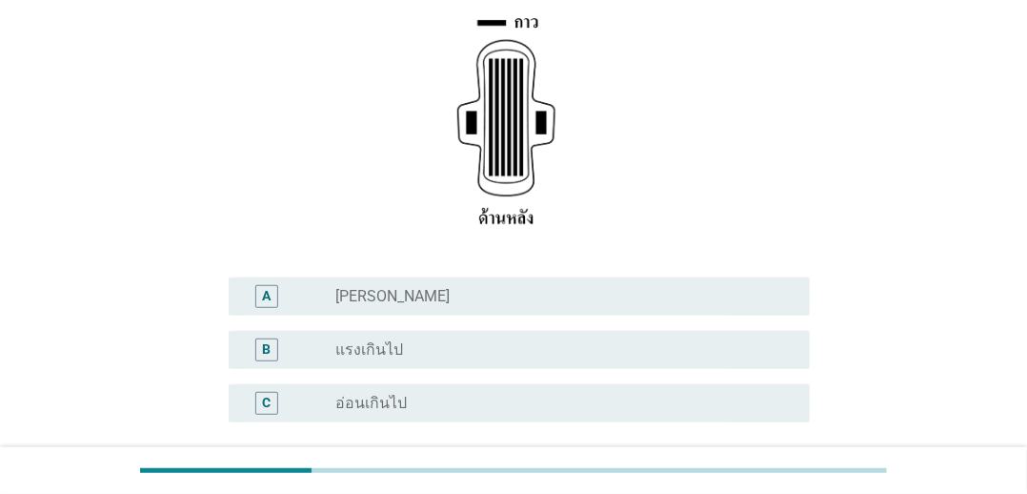
scroll to position [381, 0]
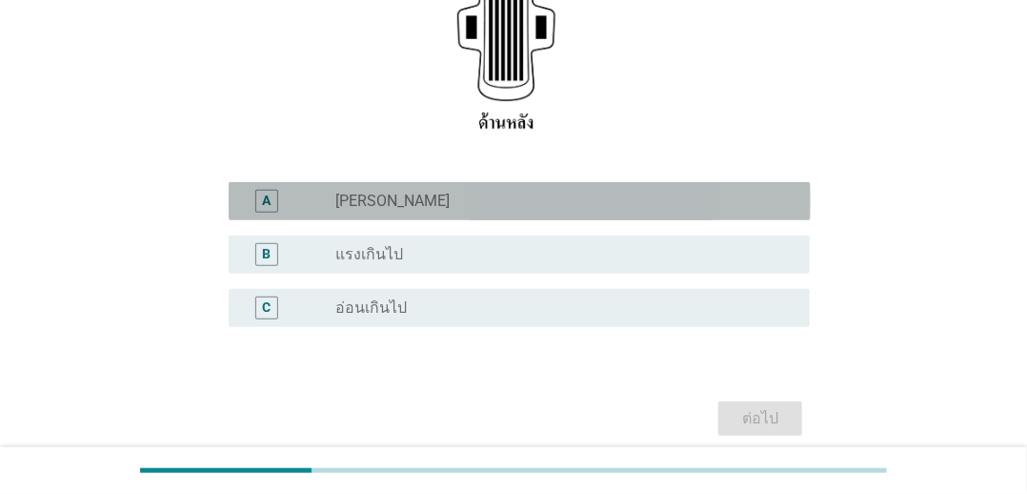
click at [507, 205] on div "radio_button_unchecked [PERSON_NAME]" at bounding box center [557, 201] width 444 height 19
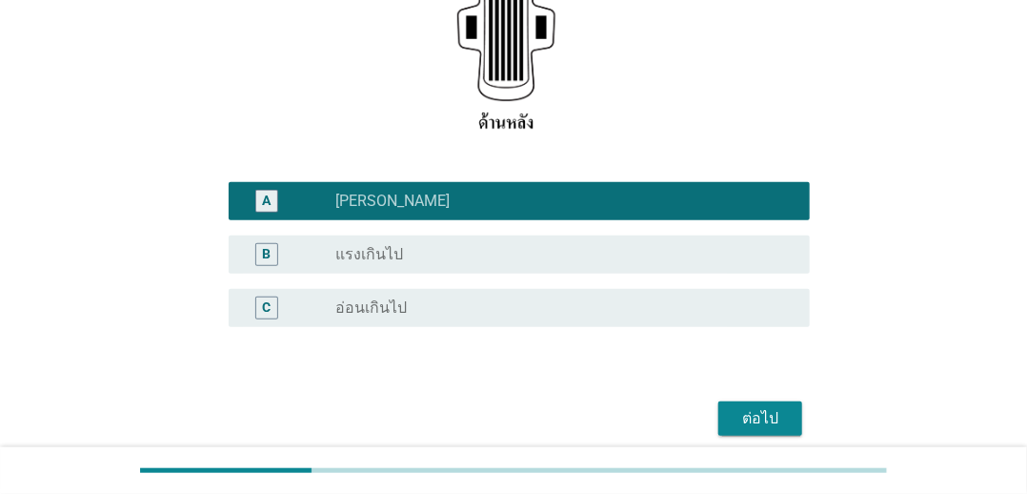
click at [747, 429] on div "ต่อไป" at bounding box center [760, 418] width 53 height 23
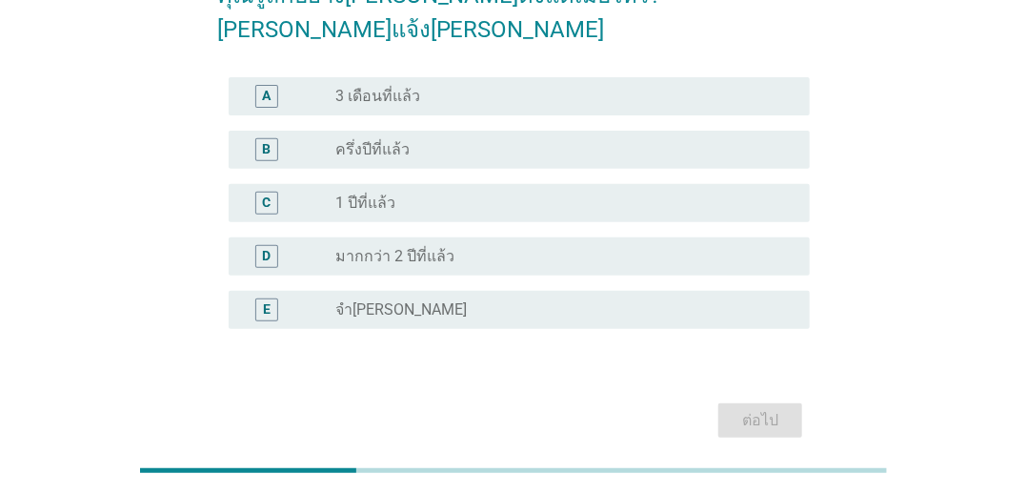
scroll to position [95, 0]
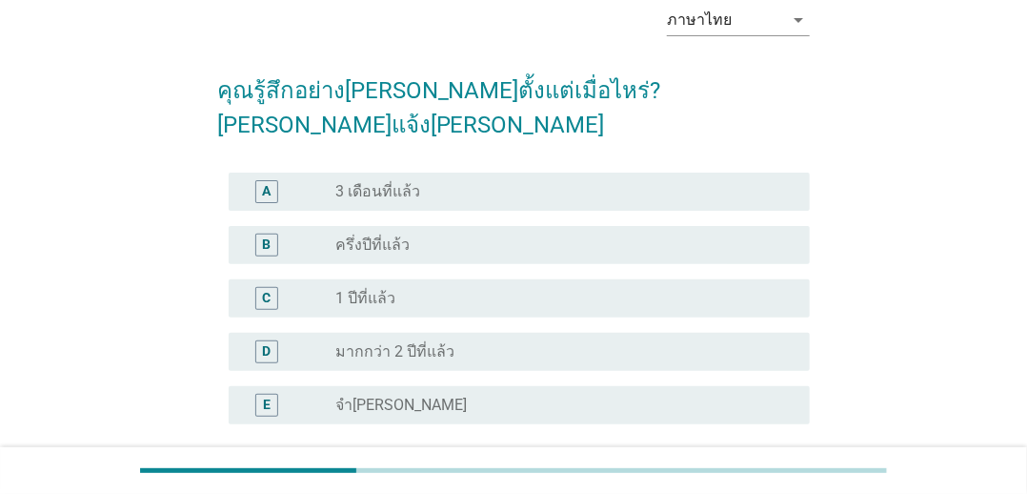
click at [576, 165] on div "A radio_button_unchecked 3 เดือนที่แล้ว" at bounding box center [514, 191] width 594 height 53
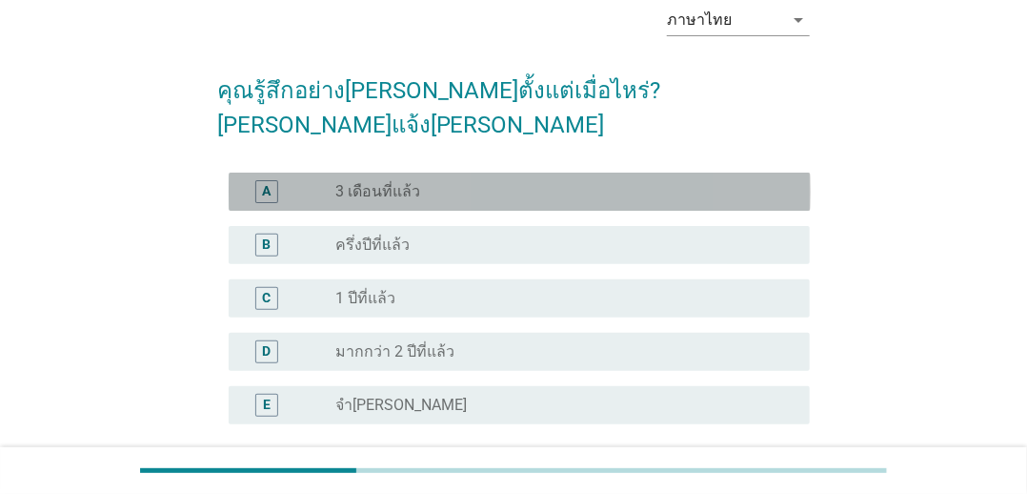
click at [664, 182] on div "radio_button_unchecked 3 เดือนที่แล้ว" at bounding box center [557, 191] width 444 height 19
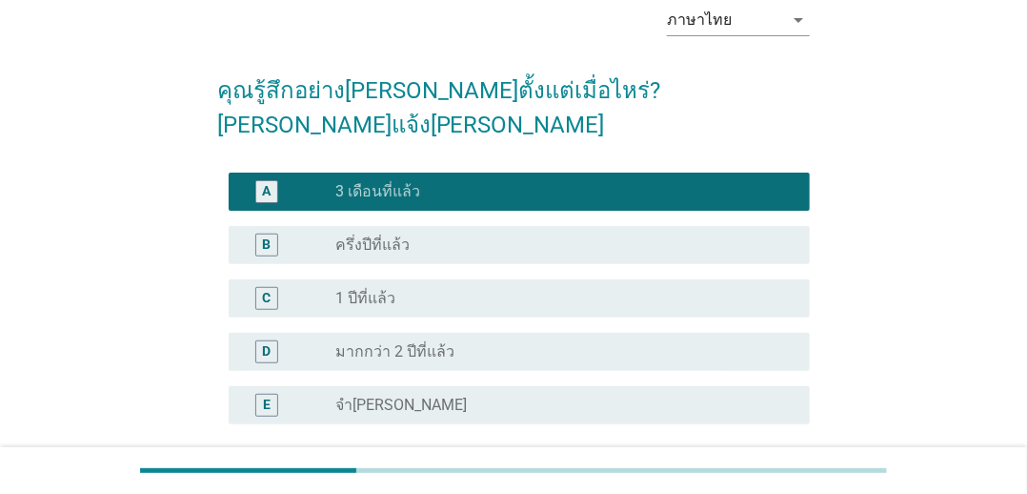
click at [658, 218] on div "B radio_button_unchecked ครึ่งปีที่แล้ว" at bounding box center [514, 244] width 594 height 53
click at [658, 233] on div "radio_button_unchecked ครึ่งปีที่แล้ว" at bounding box center [564, 244] width 459 height 23
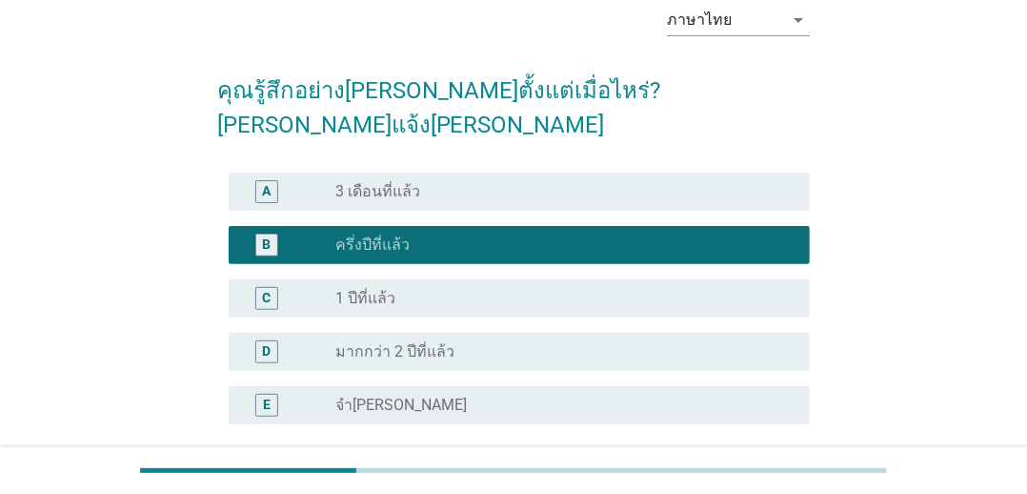
click at [663, 180] on div "radio_button_unchecked 3 เดือนที่แล้ว" at bounding box center [564, 191] width 459 height 23
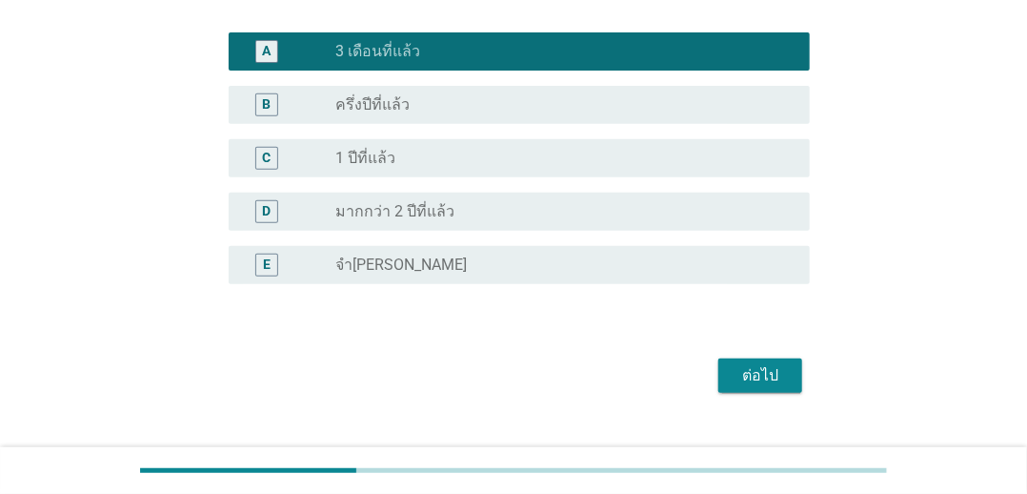
scroll to position [236, 0]
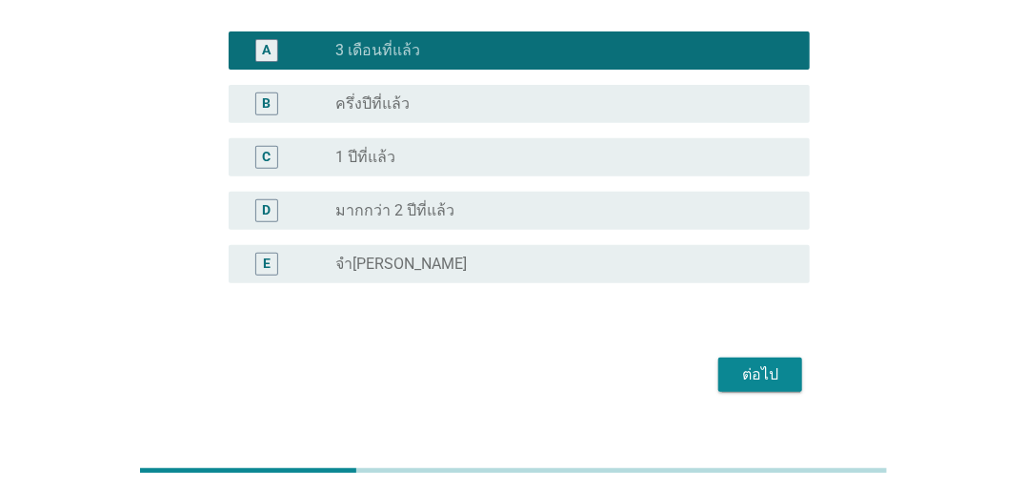
click at [769, 363] on div "ต่อไป" at bounding box center [760, 374] width 53 height 23
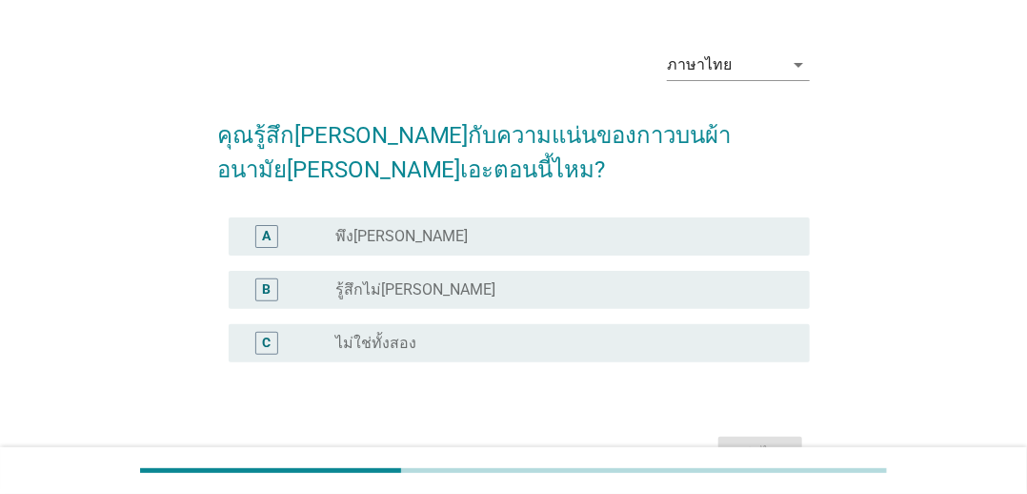
scroll to position [95, 0]
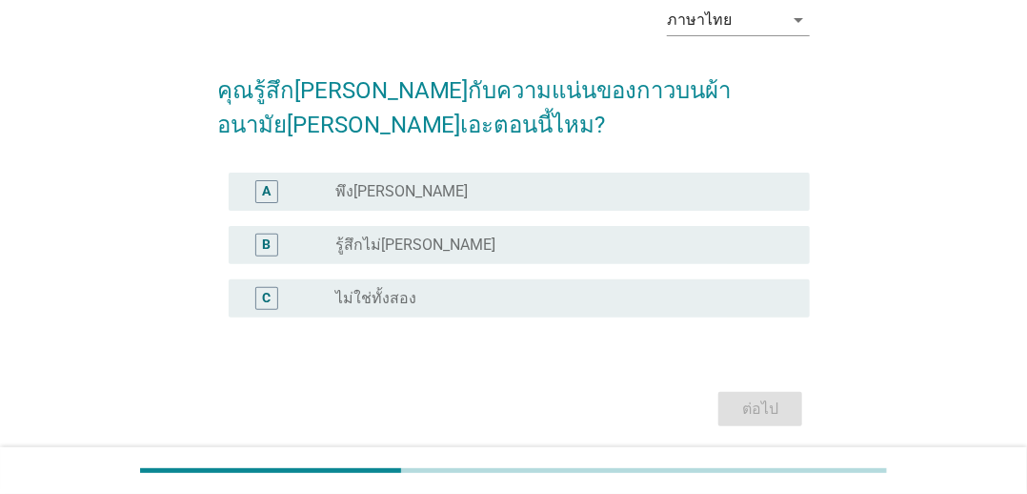
click at [517, 215] on div "A radio_button_unchecked พึง[PERSON_NAME]" at bounding box center [514, 191] width 594 height 53
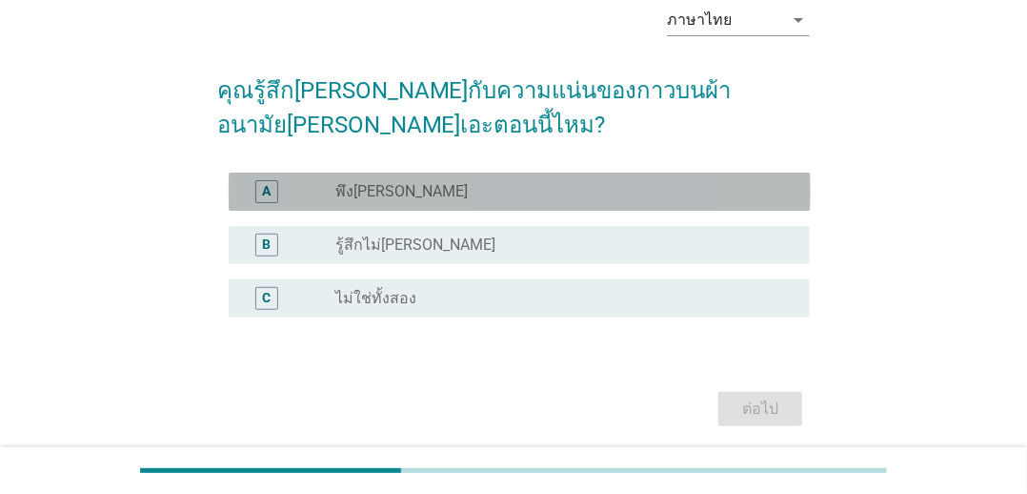
click at [556, 196] on div "radio_button_unchecked พึง[PERSON_NAME]" at bounding box center [557, 191] width 444 height 19
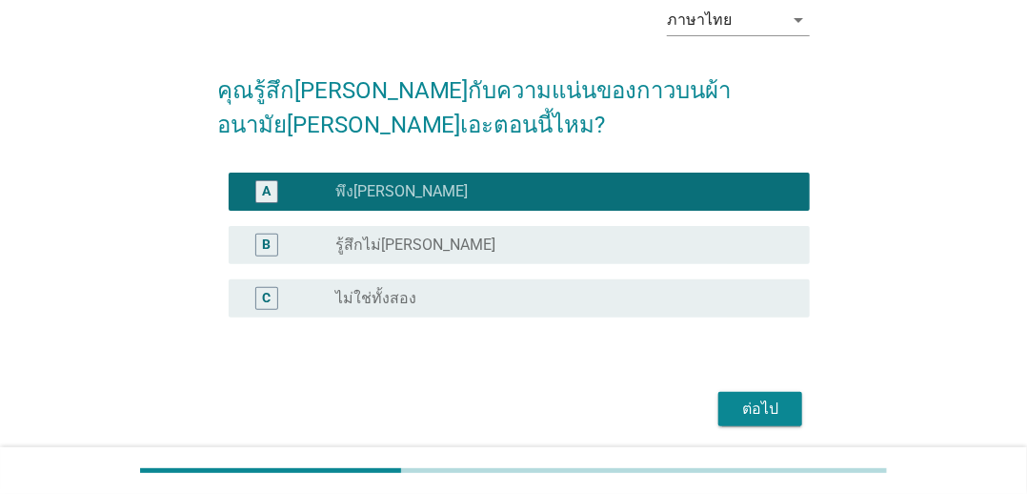
click at [787, 411] on div "ต่อไป" at bounding box center [760, 408] width 53 height 23
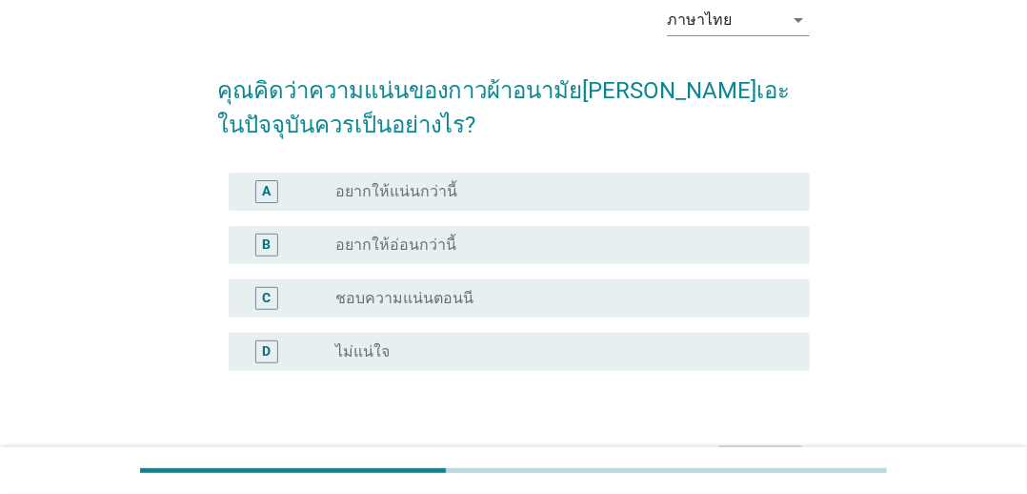
click at [582, 240] on div "radio_button_unchecked อยากให้อ่อนกว่านี้" at bounding box center [557, 244] width 444 height 19
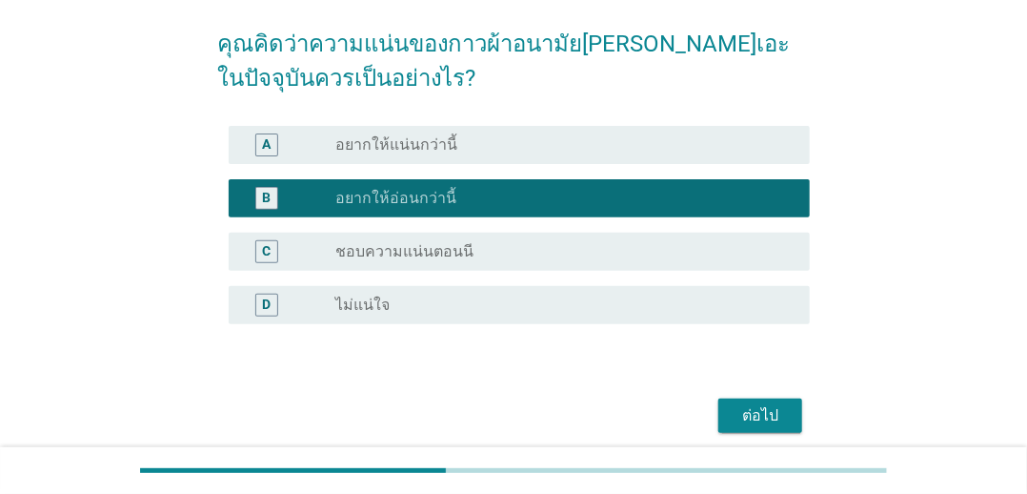
scroll to position [217, 0]
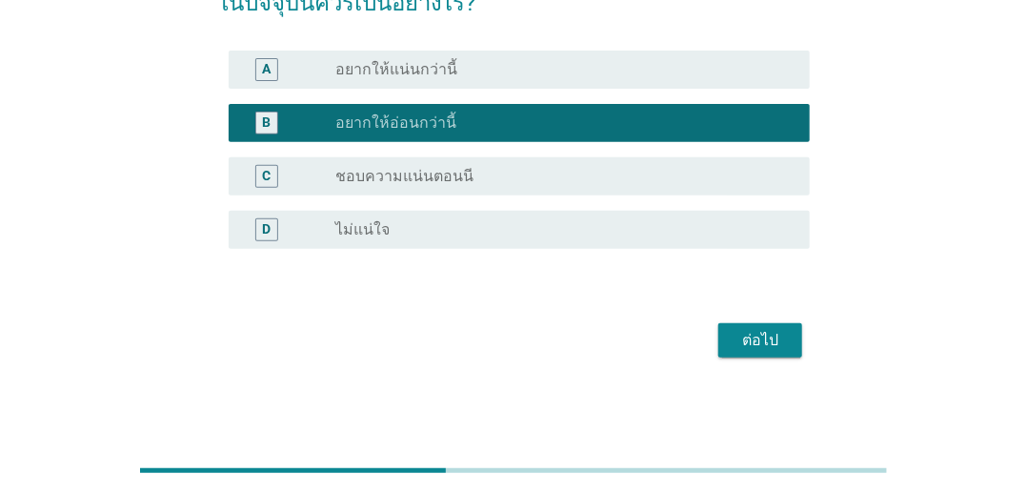
drag, startPoint x: 789, startPoint y: 319, endPoint x: 787, endPoint y: 333, distance: 14.4
click at [789, 319] on div "ต่อไป" at bounding box center [514, 340] width 594 height 46
click at [787, 337] on div "ต่อไป" at bounding box center [760, 340] width 53 height 23
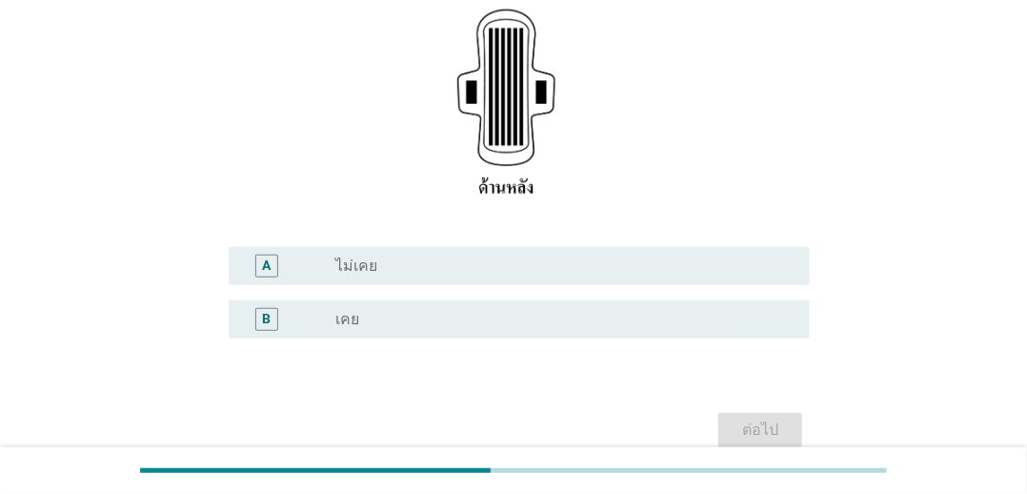
scroll to position [381, 0]
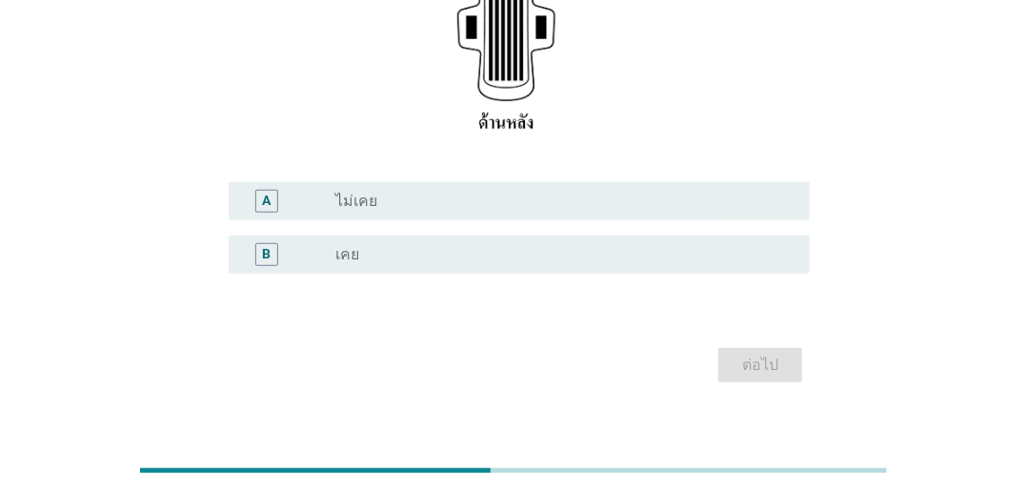
click at [715, 223] on div "A radio_button_unchecked ไม่เคย" at bounding box center [514, 200] width 594 height 53
click at [724, 250] on div "radio_button_unchecked เคย" at bounding box center [557, 254] width 444 height 19
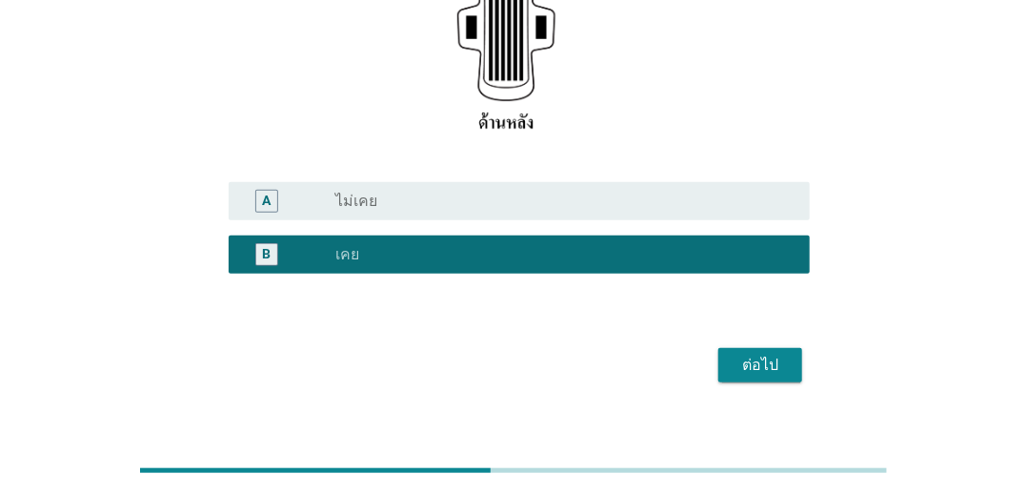
click at [765, 371] on div "ต่อไป" at bounding box center [760, 365] width 53 height 23
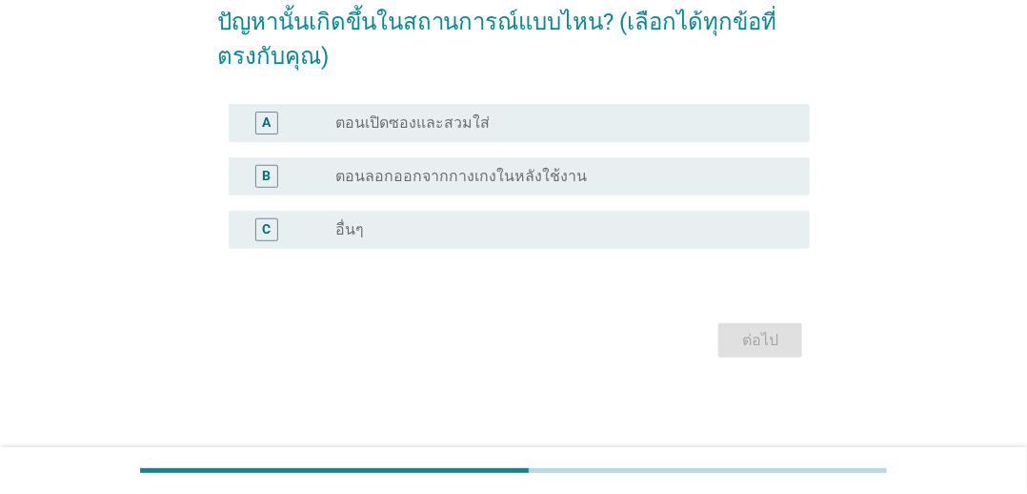
scroll to position [0, 0]
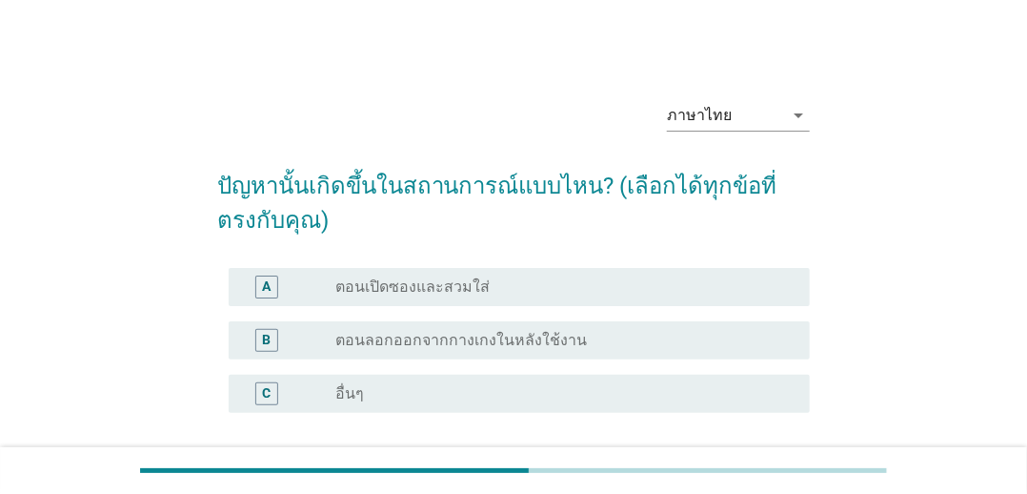
click at [158, 200] on div "ภาษาไทย arrow_drop_down ปัญหานั้นเกิดขึ้นในสถานการณ์แบบไหน? (เลือกได้ทุกข้อที่ต…" at bounding box center [514, 306] width 936 height 473
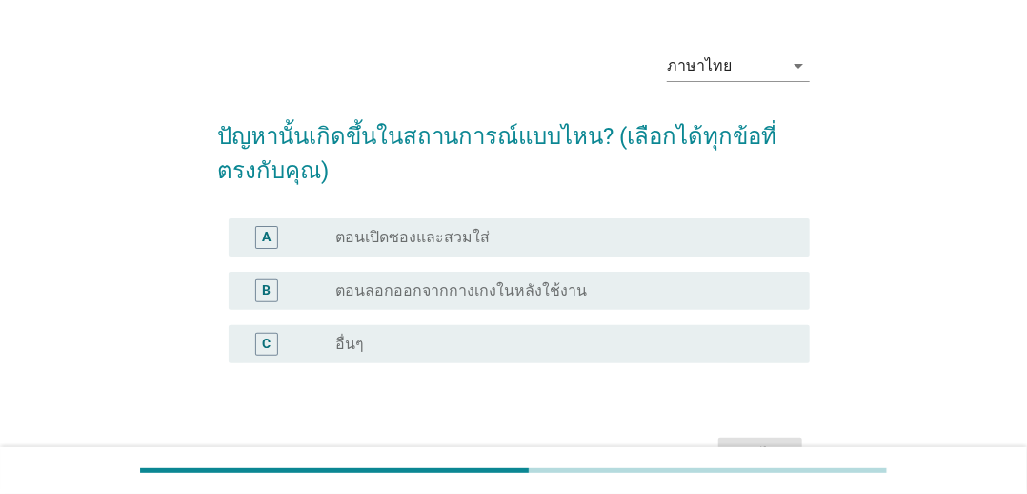
scroll to position [95, 0]
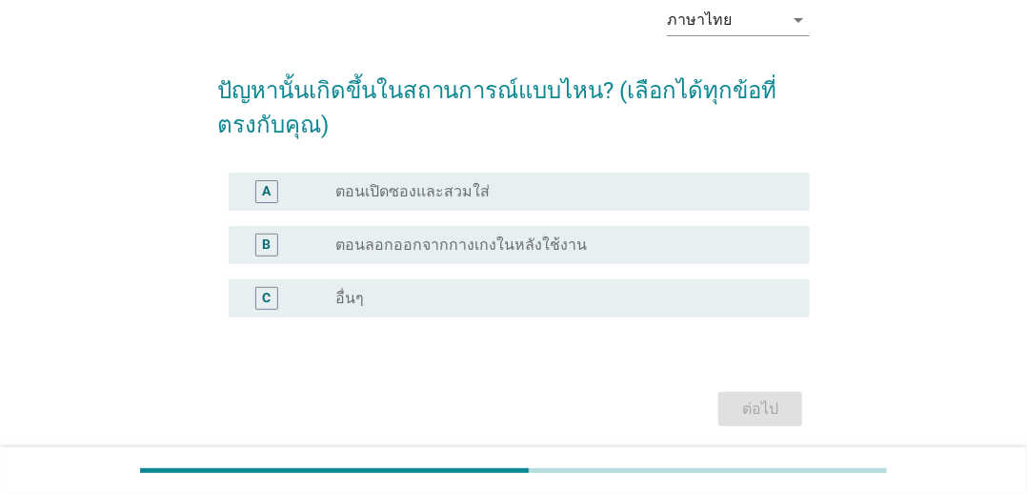
click at [430, 245] on label "ตอนลอกออกจากกางเกงในหลังใช้งาน" at bounding box center [461, 244] width 252 height 19
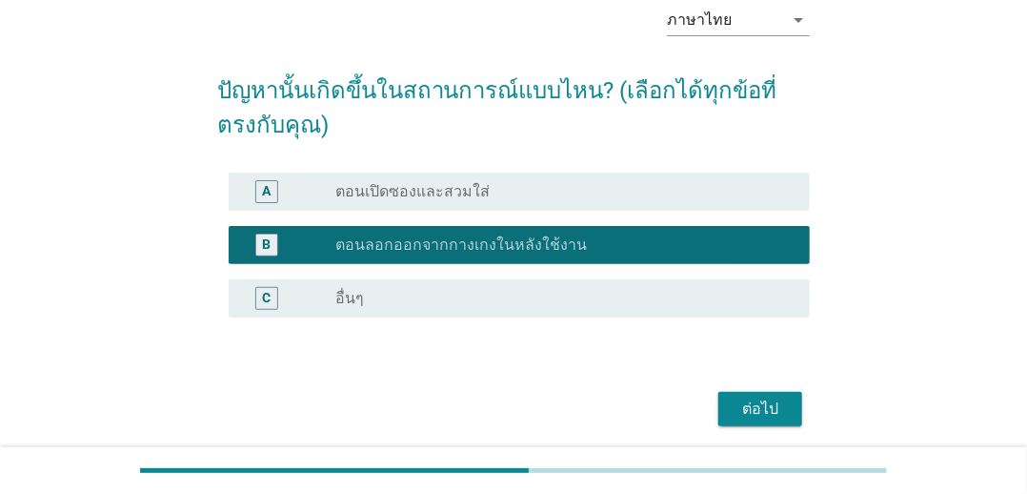
click at [747, 383] on form "ปัญหานั้นเกิดขึ้นในสถานการณ์แบบไหน? (เลือกได้ทุกข้อที่ตรงกับคุณ) A radio_button…" at bounding box center [514, 242] width 594 height 377
click at [749, 410] on div "ต่อไป" at bounding box center [760, 408] width 53 height 23
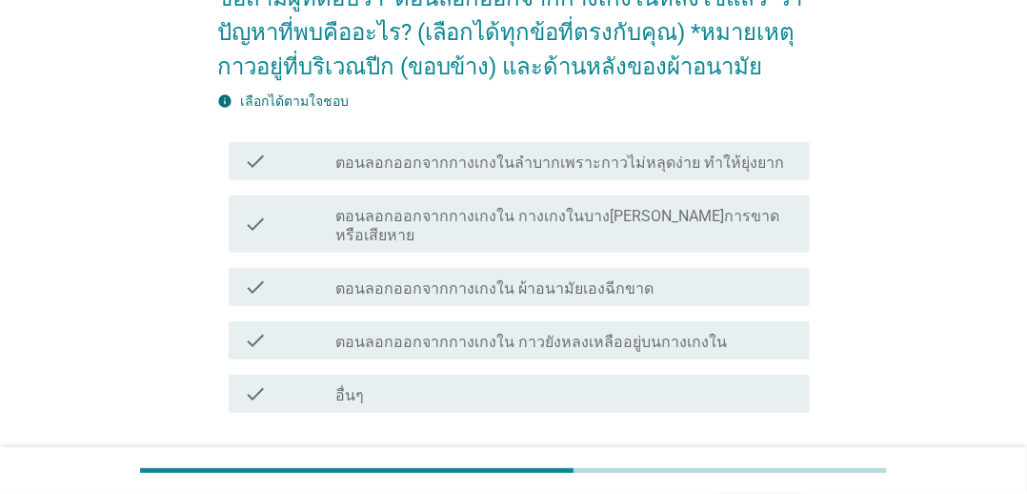
scroll to position [191, 0]
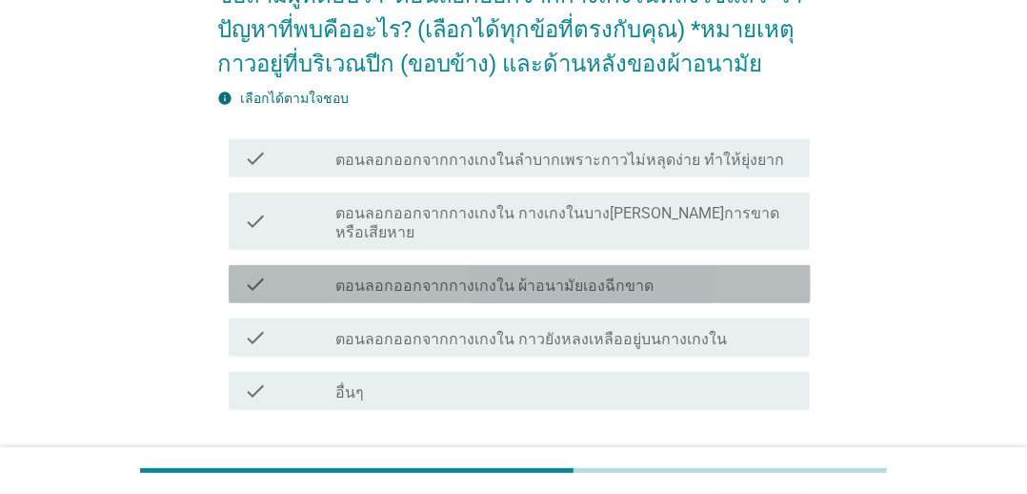
click at [625, 273] on div "check_box_outline_blank ตอนลอกออกจากกางเกงใน ผ้าอนามัยเองฉีกขาด" at bounding box center [564, 284] width 459 height 23
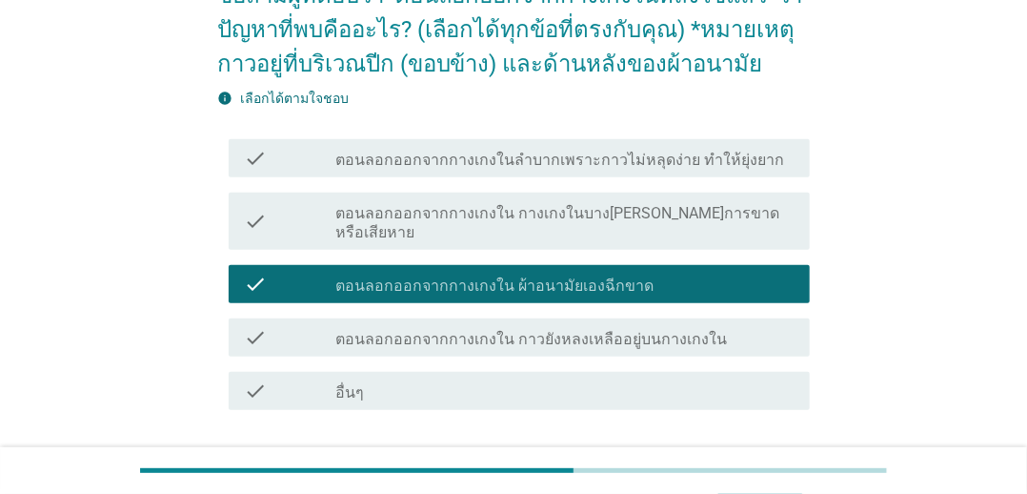
drag, startPoint x: 625, startPoint y: 219, endPoint x: 623, endPoint y: 151, distance: 68.6
click at [624, 219] on label "ตอนลอกออกจากกางเกงใน กางเกงในบาง[PERSON_NAME]การขาดหรือเสียหาย" at bounding box center [564, 223] width 459 height 38
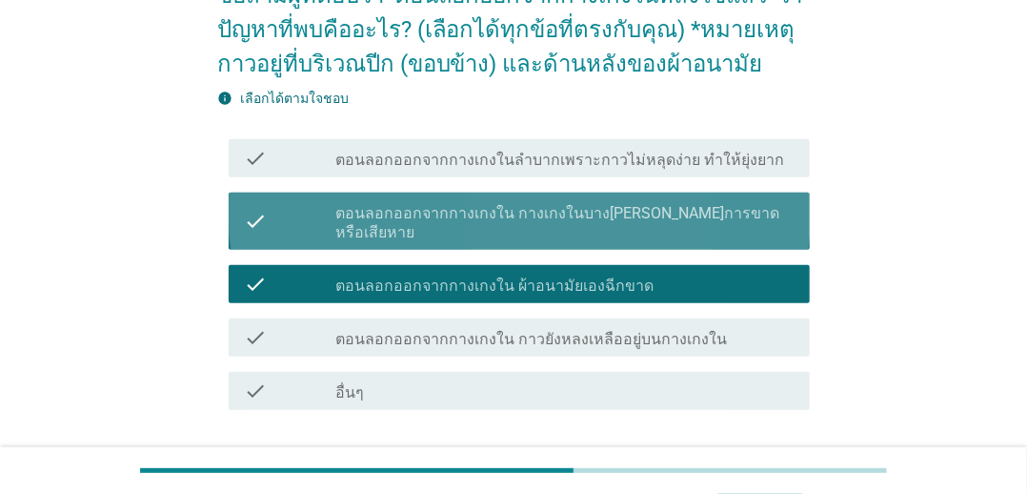
click at [619, 137] on div "check check_box_outline_blank ตอนลอกออกจากกางเกงในลำบากเพราะกาวไม่หลุดง่าย ทำให…" at bounding box center [514, 157] width 594 height 53
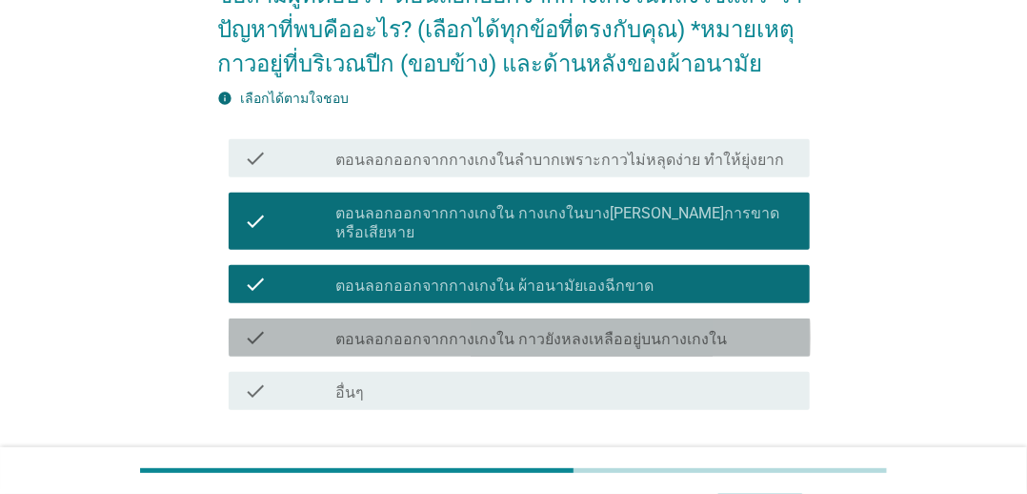
click at [576, 330] on label "ตอนลอกออกจากกางเกงใน กาวยังหลงเหลืออยู่บนกางเกงใน" at bounding box center [531, 339] width 392 height 19
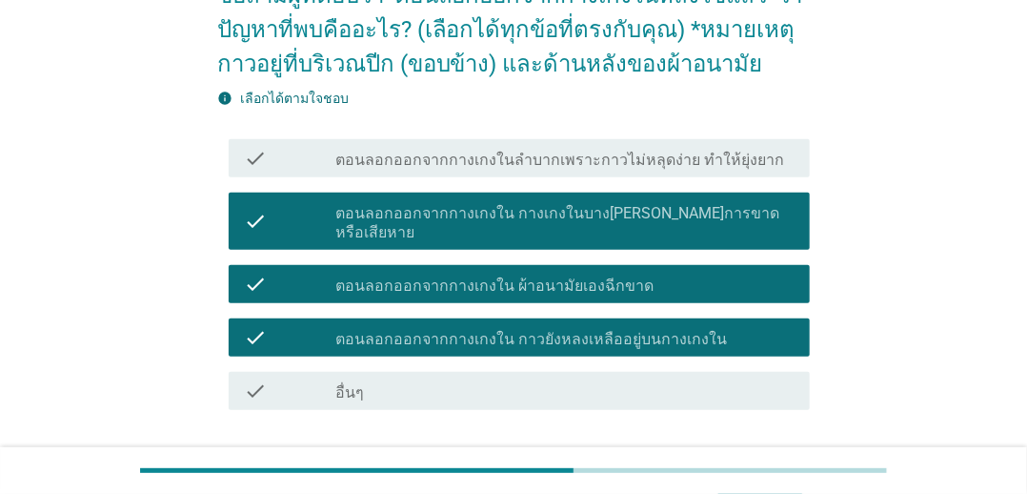
scroll to position [310, 0]
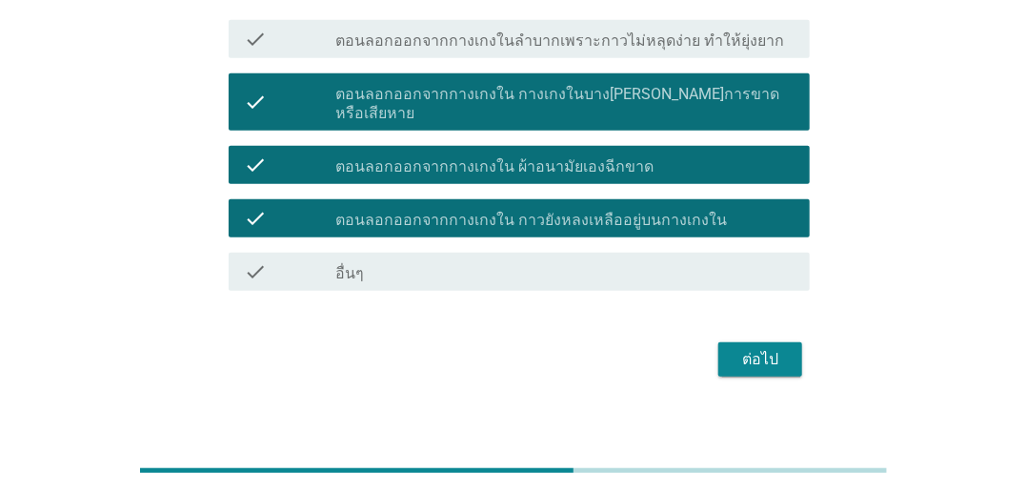
click at [775, 352] on button "ต่อไป" at bounding box center [760, 359] width 84 height 34
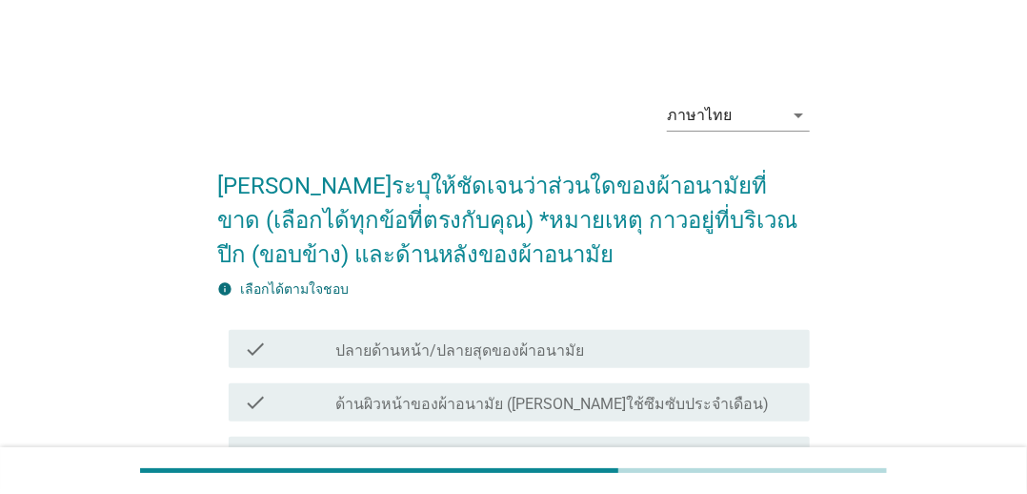
click at [609, 372] on div "check check_box_outline_blank ปลายด้านหน้า/ปลายสุดของผ้าอนามัย" at bounding box center [514, 348] width 594 height 53
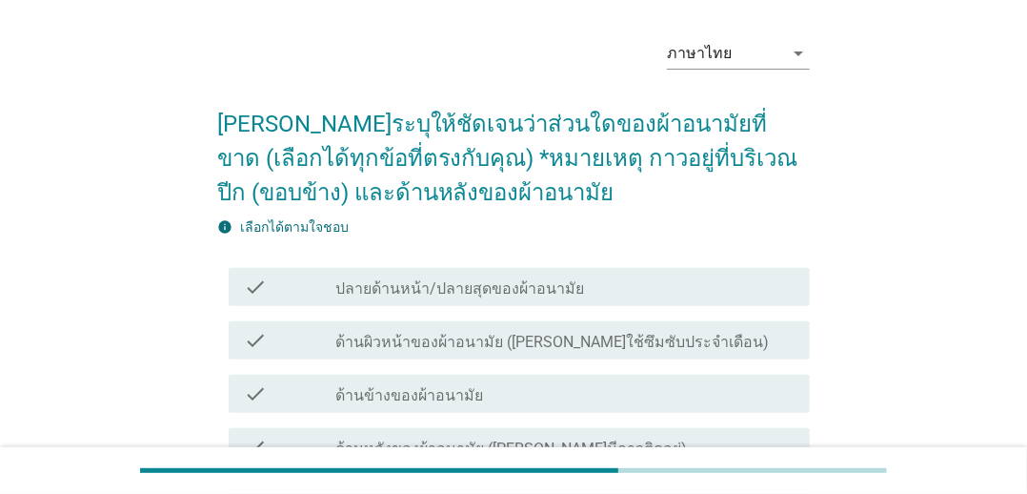
scroll to position [95, 0]
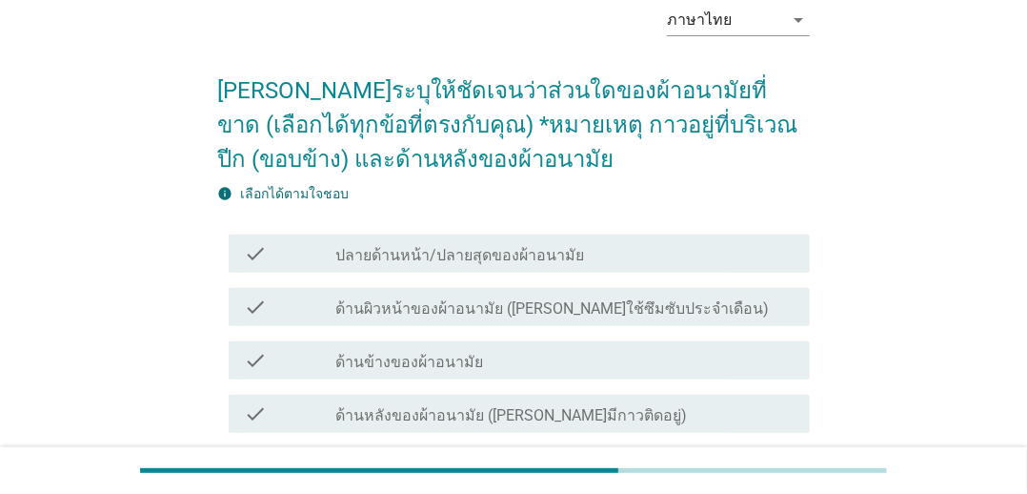
click at [555, 273] on div "check check_box_outline_blank ปลายด้านหน้า/ปลายสุดของผ้าอนามัย" at bounding box center [514, 253] width 594 height 53
click at [547, 374] on div "check check_box_outline_blank ด้านข้างของผ้าอนามัย" at bounding box center [520, 360] width 582 height 38
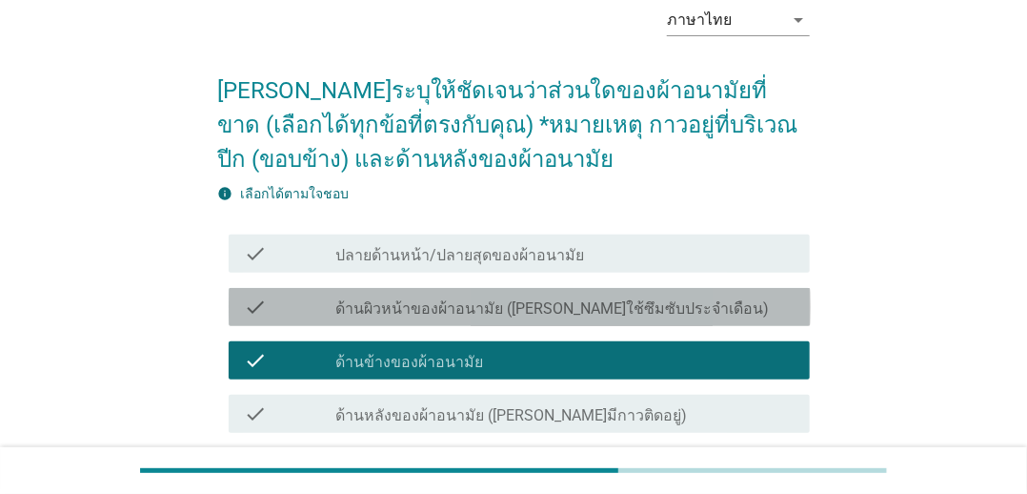
drag, startPoint x: 567, startPoint y: 304, endPoint x: 582, endPoint y: 286, distance: 23.7
click at [568, 305] on label "ด้านผิวหน้าของผ้าอนามัย ([PERSON_NAME]ใช้ซึมซับประจำเดือน)" at bounding box center [552, 308] width 434 height 19
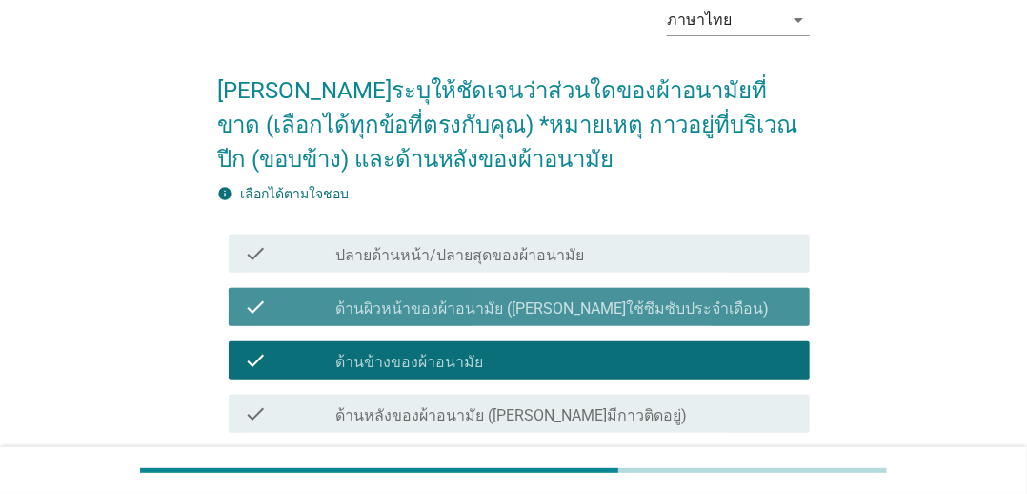
click at [592, 268] on div "check check_box_outline_blank ปลายด้านหน้า/ปลายสุดของผ้าอนามัย" at bounding box center [520, 253] width 582 height 38
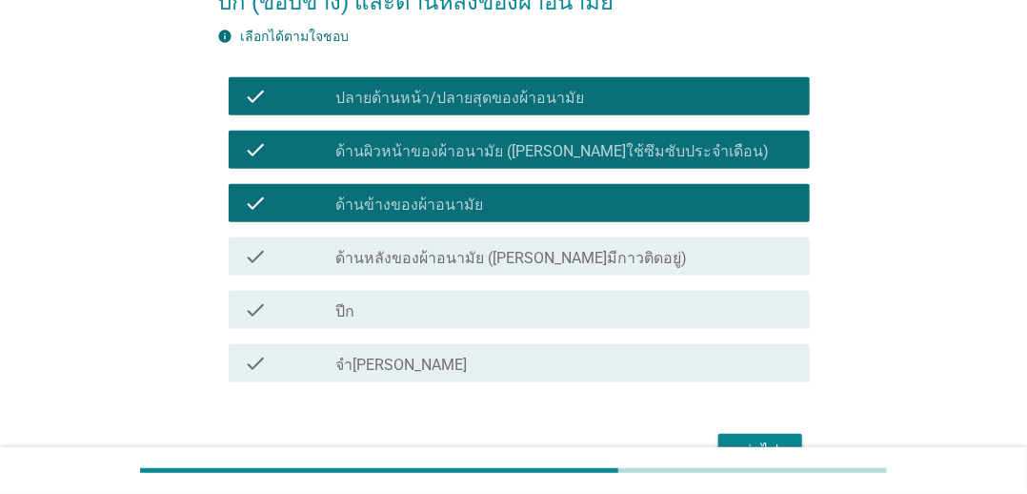
scroll to position [363, 0]
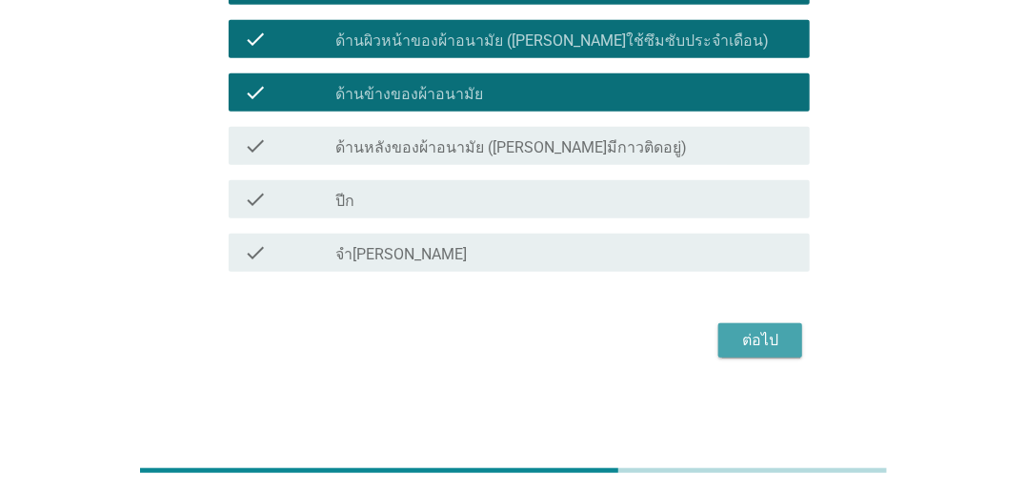
click at [778, 341] on div "ต่อไป" at bounding box center [760, 340] width 53 height 23
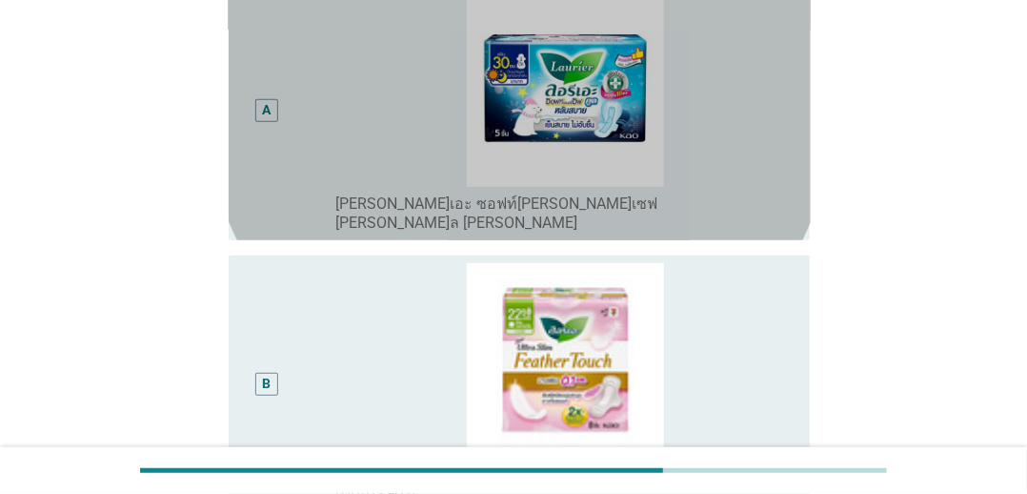
click at [738, 210] on div "radio_button_unchecked [PERSON_NAME]เอะ ซอฟท์[PERSON_NAME]เซฟ [PERSON_NAME]ล [P…" at bounding box center [557, 213] width 444 height 38
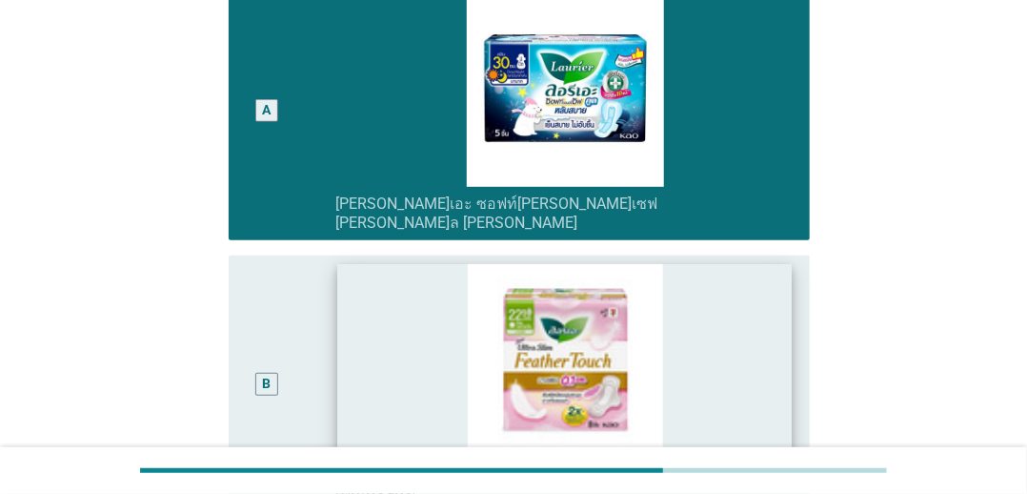
click at [758, 341] on img at bounding box center [565, 361] width 455 height 195
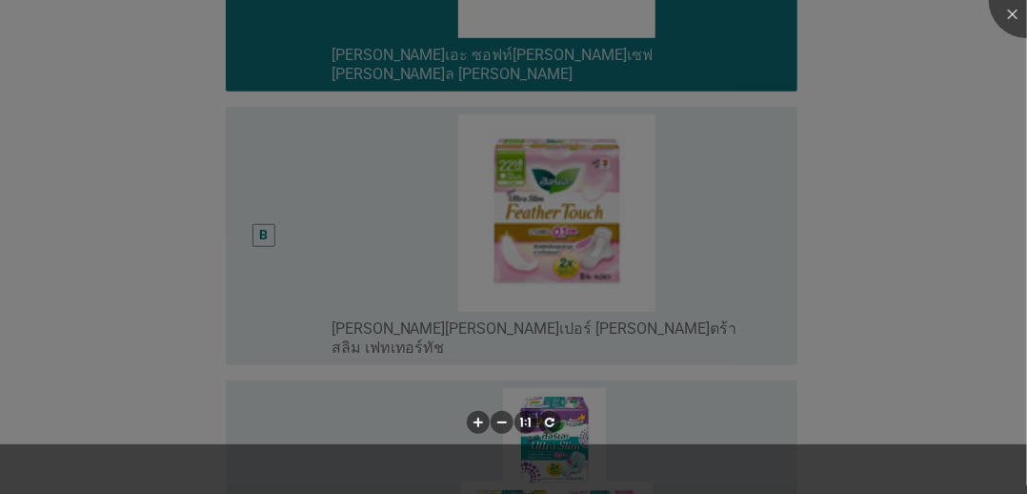
scroll to position [667, 0]
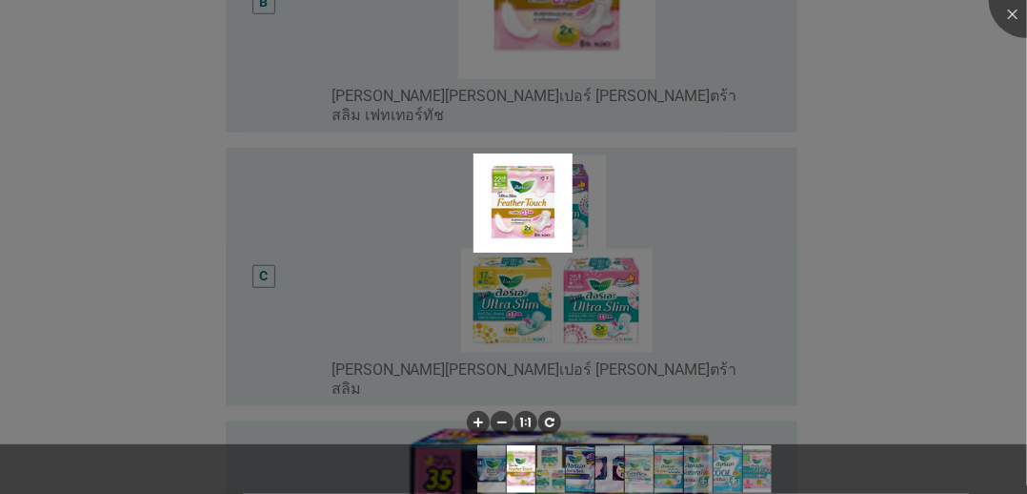
click at [868, 264] on div at bounding box center [513, 247] width 1027 height 494
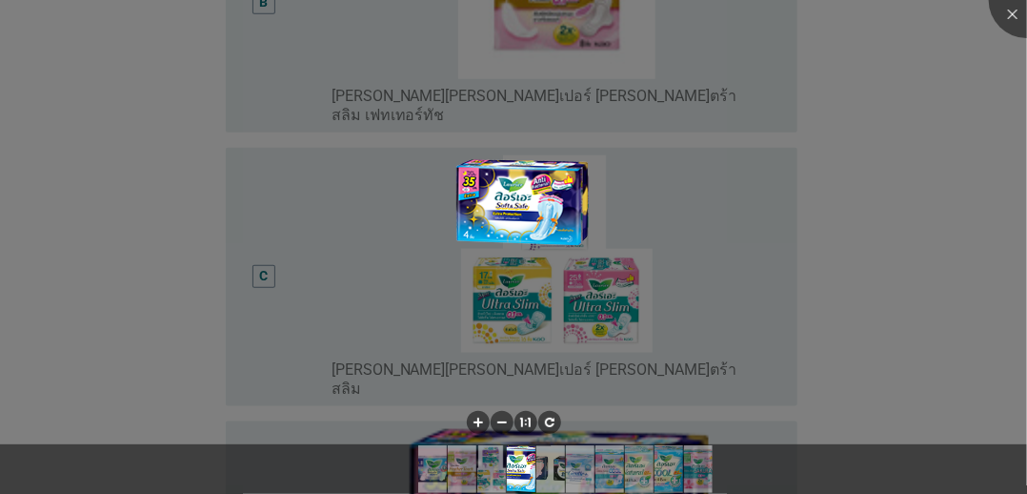
click at [890, 346] on div at bounding box center [513, 247] width 1027 height 494
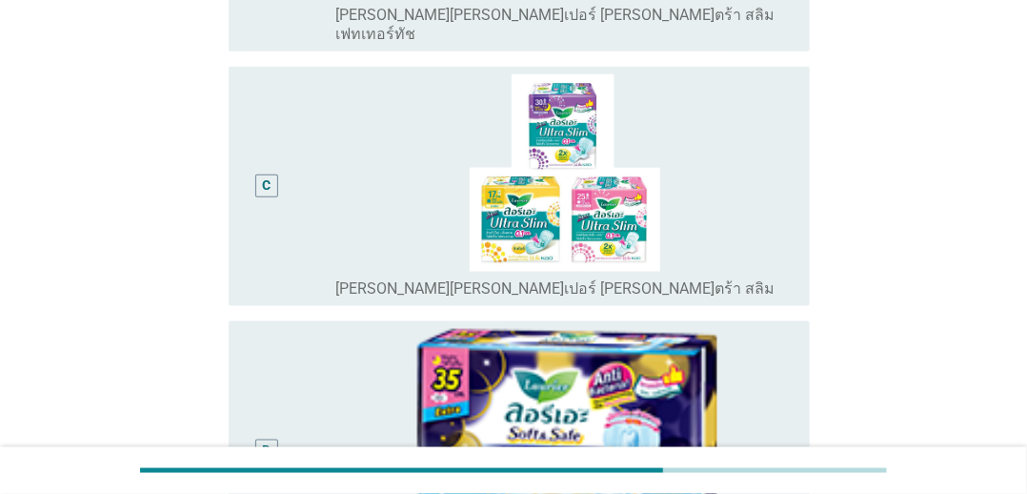
scroll to position [858, 0]
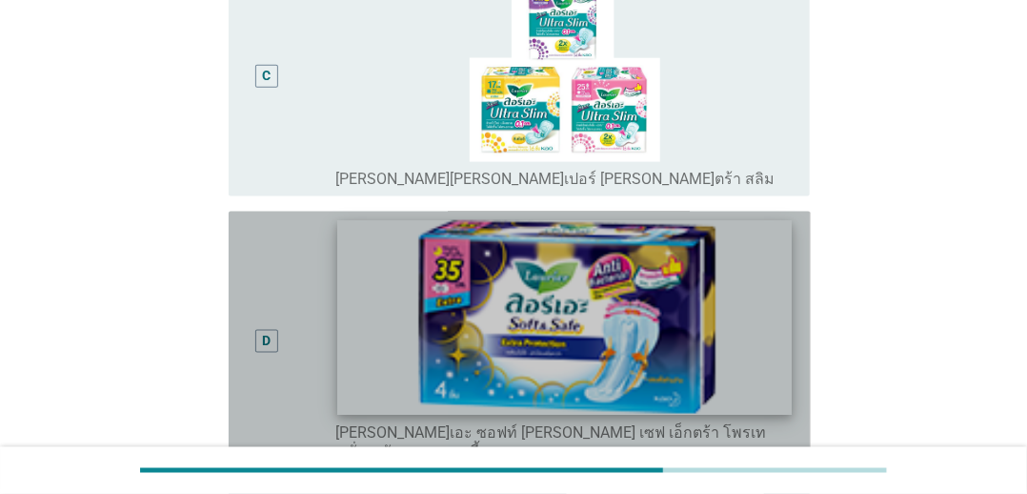
click at [783, 316] on img at bounding box center [565, 317] width 455 height 195
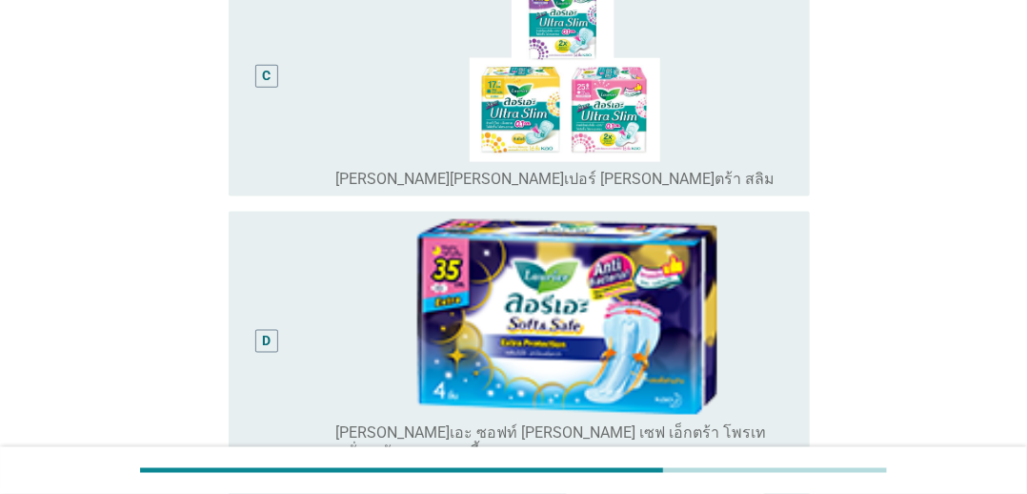
click at [809, 390] on div "D radio_button_unchecked [PERSON_NAME]เอะ ซอฟท์ [PERSON_NAME] เซฟ เอ็กตร้า โพรเ…" at bounding box center [520, 341] width 582 height 258
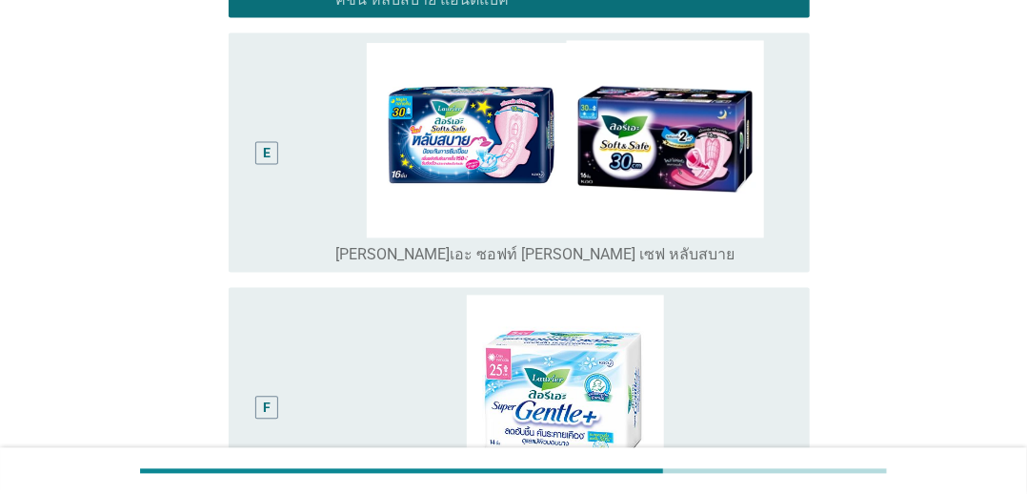
scroll to position [1429, 0]
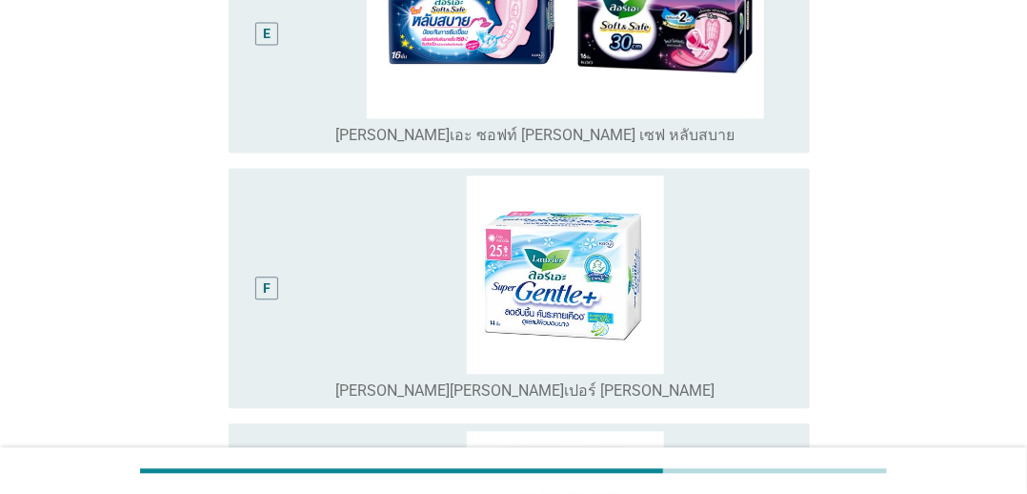
click at [808, 311] on div "F radio_button_unchecked [PERSON_NAME][PERSON_NAME]เปอร์ [PERSON_NAME]" at bounding box center [520, 287] width 582 height 239
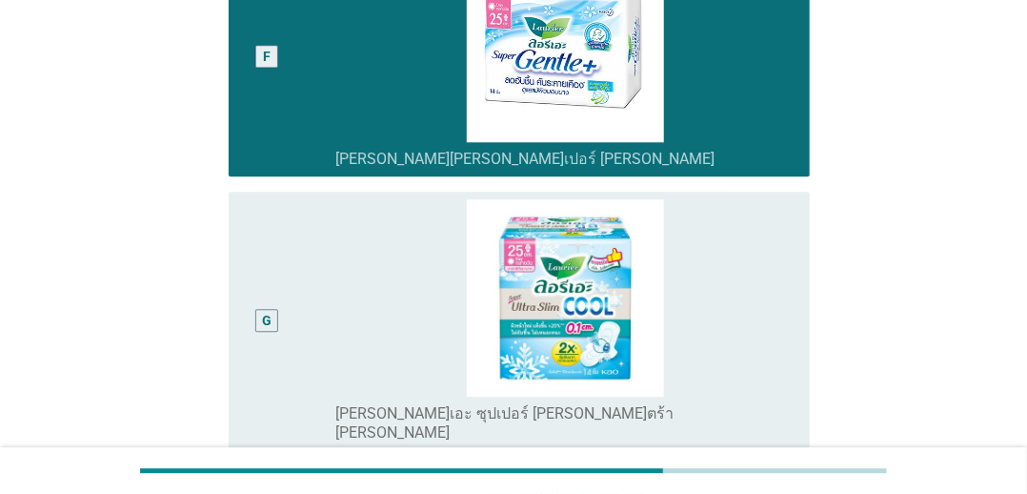
scroll to position [1906, 0]
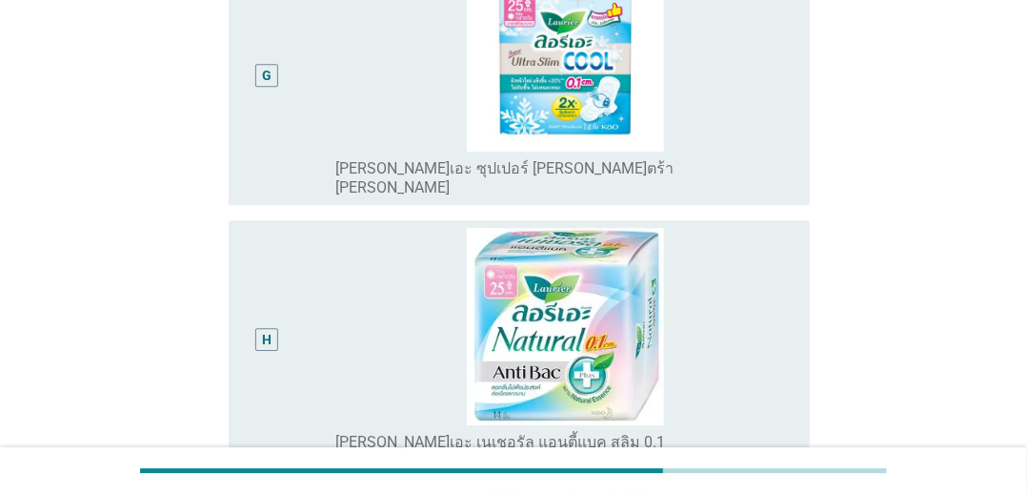
click at [799, 311] on div "H radio_button_unchecked [PERSON_NAME]เอะ เนเชอรัล แอนตี้แบค สลิม 0.1" at bounding box center [520, 339] width 582 height 239
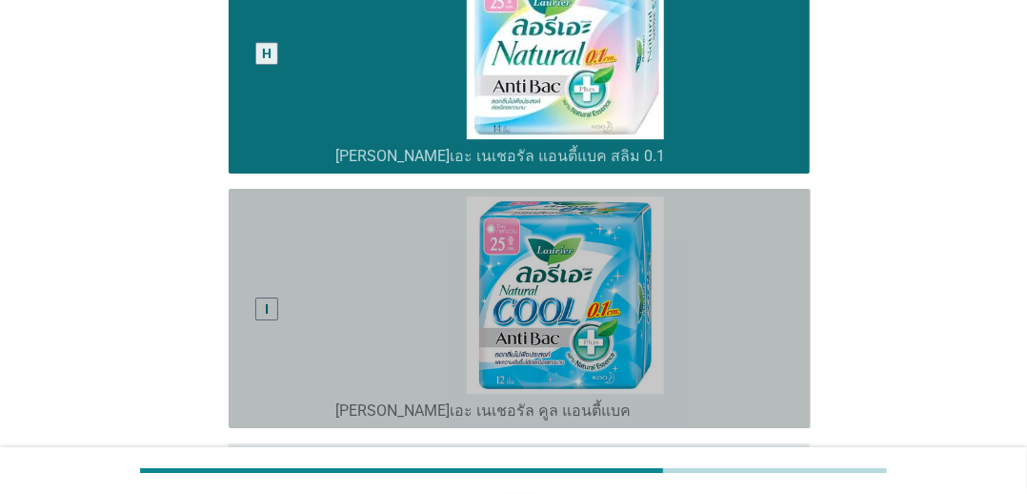
click at [806, 313] on div "I radio_button_unchecked [PERSON_NAME]เอะ เนเชอรัล คูล แอนตี้แบค" at bounding box center [520, 308] width 582 height 239
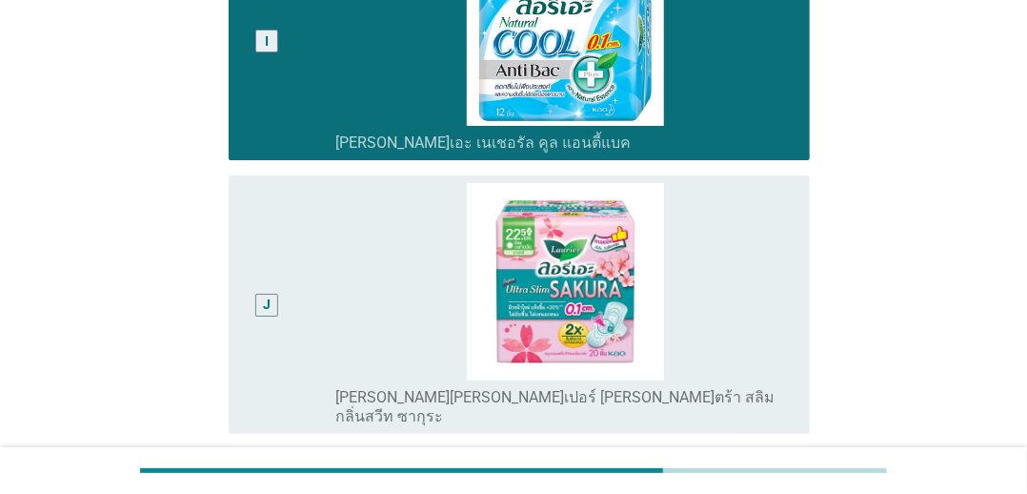
scroll to position [2601, 0]
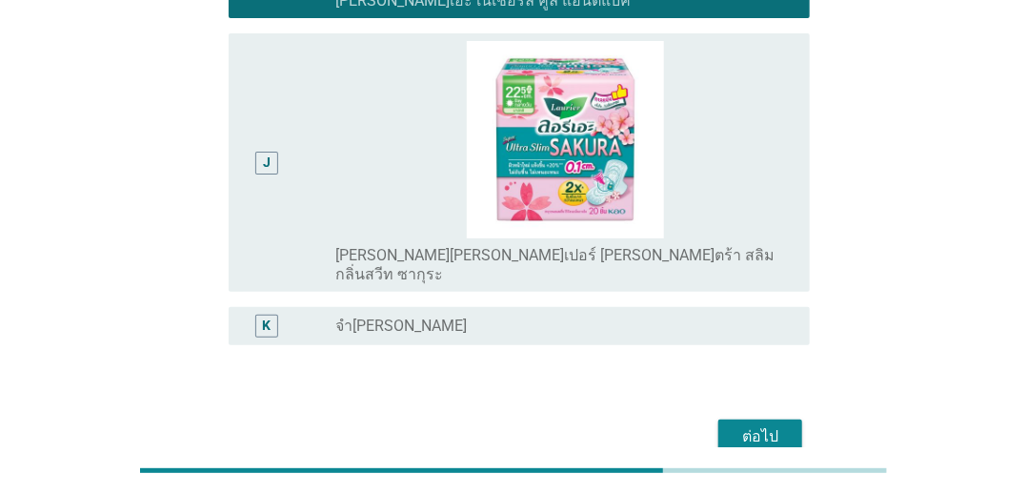
click at [756, 425] on div "ต่อไป" at bounding box center [760, 436] width 53 height 23
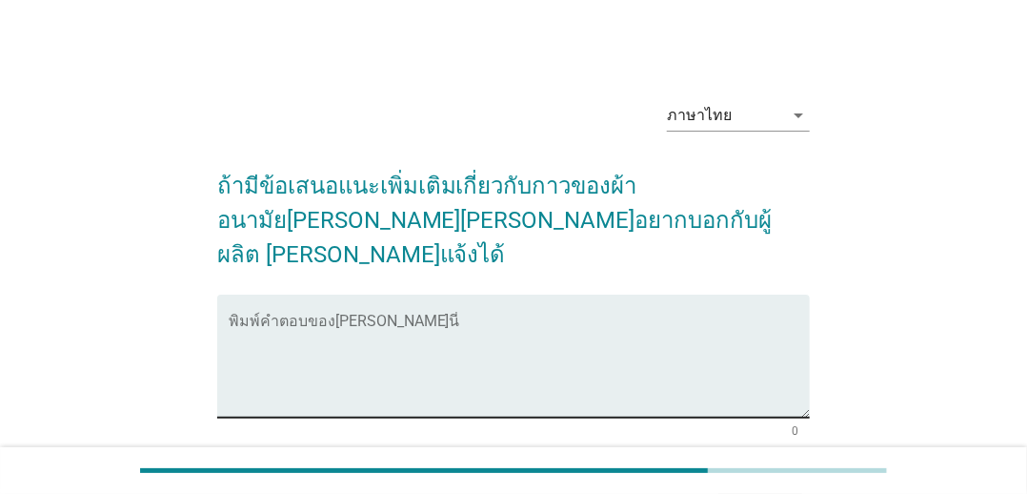
click at [587, 317] on textarea "พิมพ์คำตอบของคุณ ที่นี่" at bounding box center [520, 367] width 582 height 100
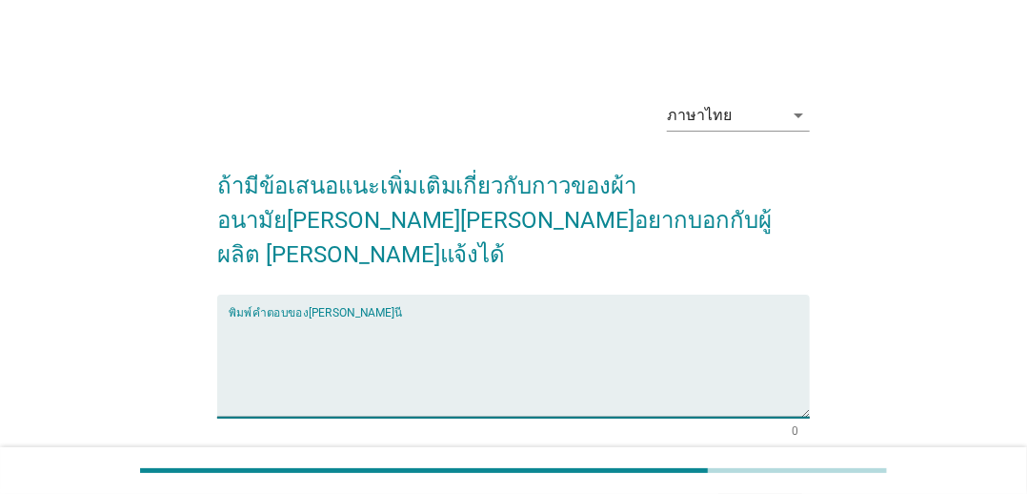
type textarea "ก"
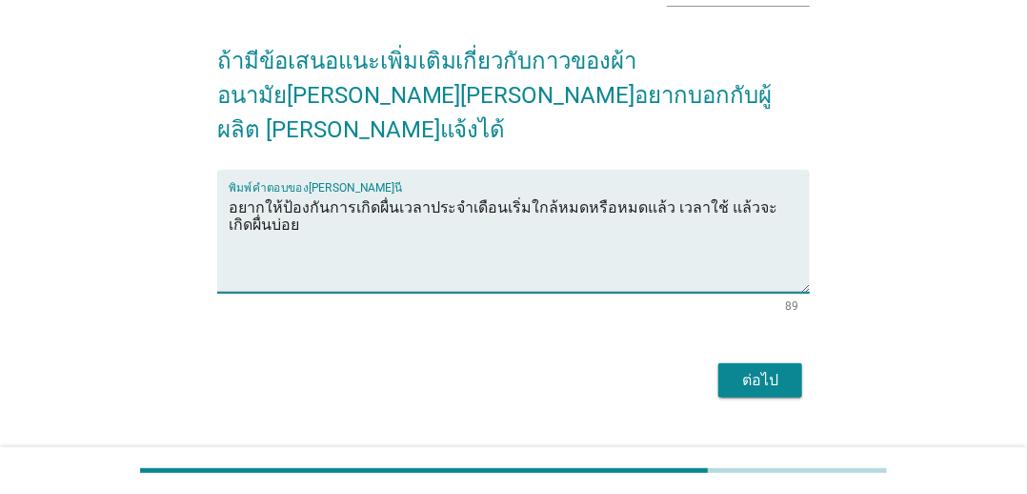
scroll to position [131, 0]
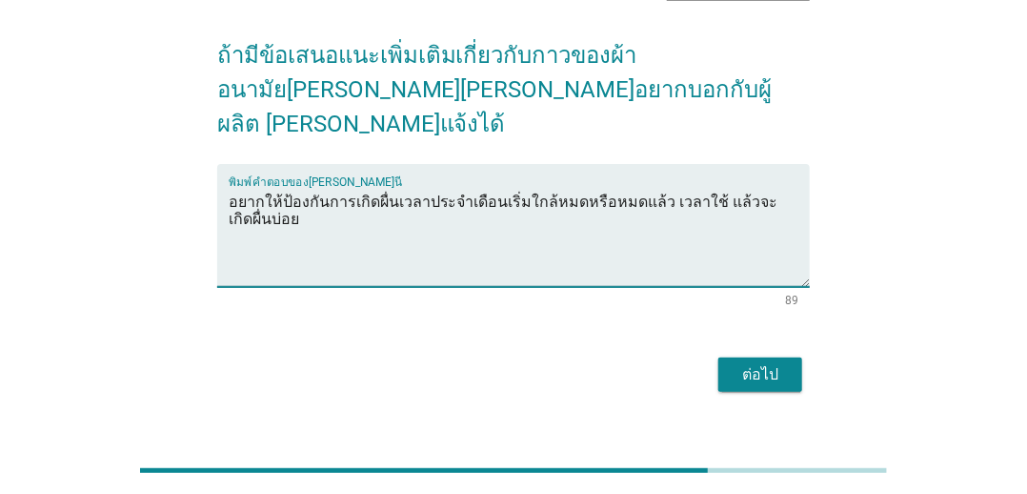
type textarea "อยากให้ป้องกันการเกิดผื่นเวลาประจำเดือนเริ่มใกล้หมดหรือหมดแล้ว เวลาใช้ แล้วจะเก…"
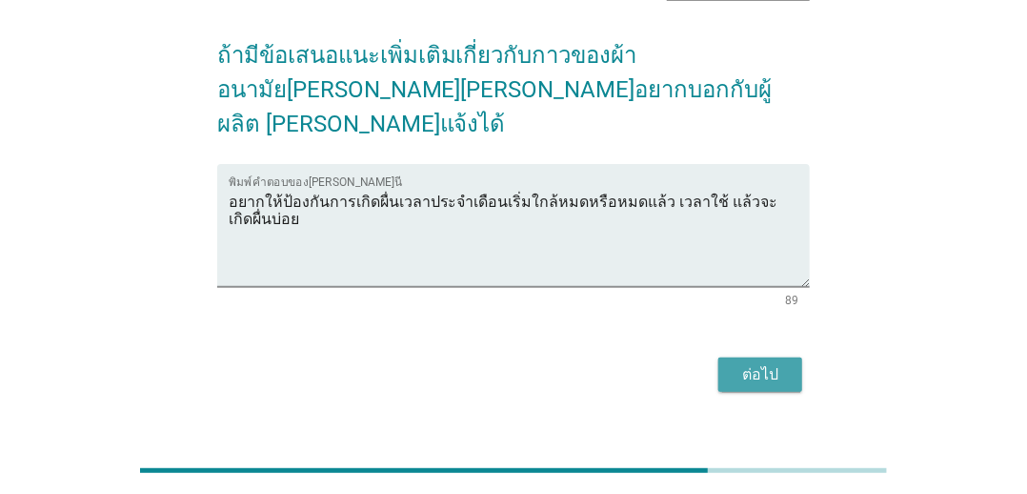
click at [773, 363] on div "ต่อไป" at bounding box center [760, 374] width 53 height 23
